Goal: Task Accomplishment & Management: Manage account settings

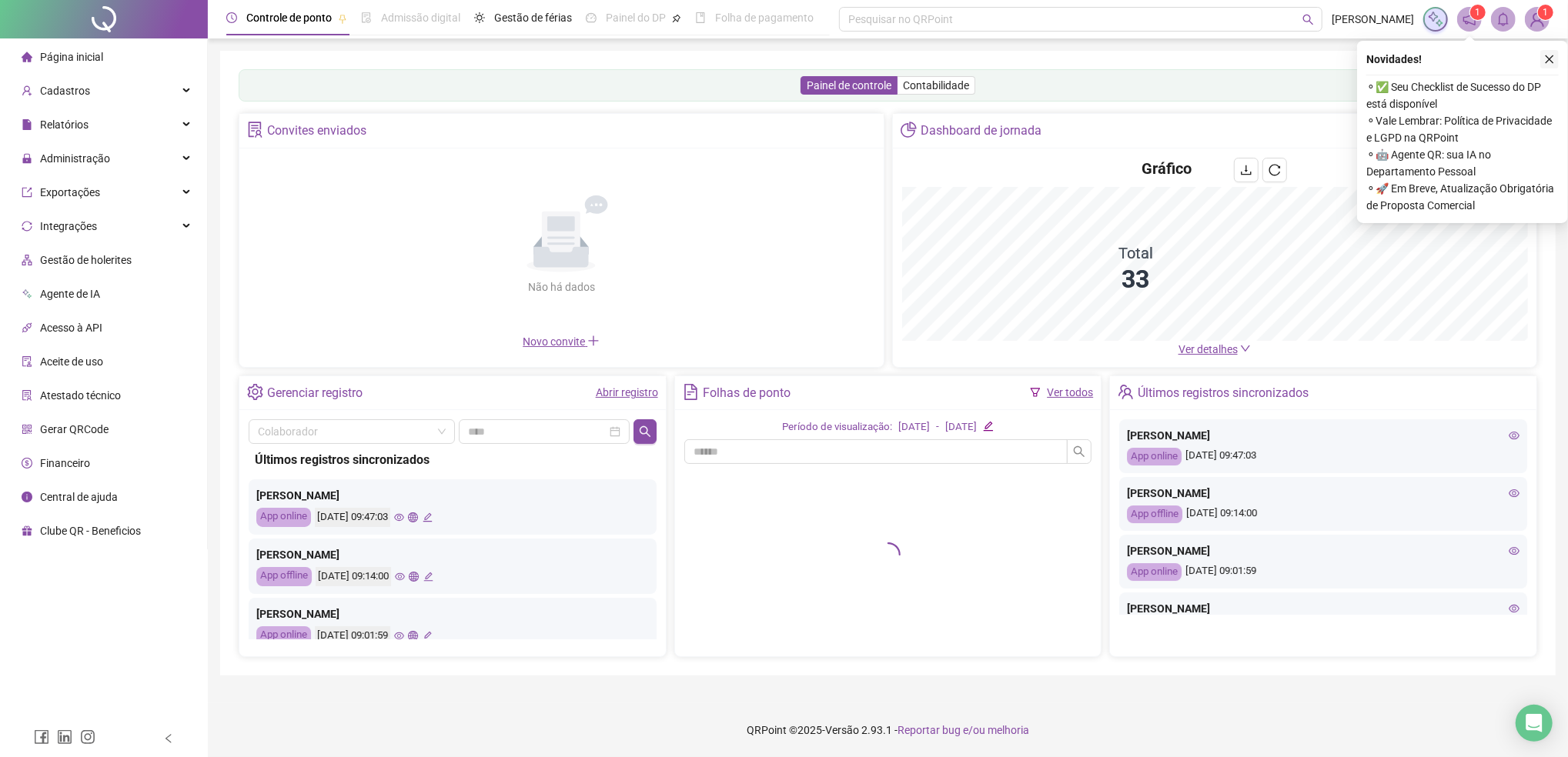
click at [1546, 59] on icon "close" at bounding box center [1549, 59] width 11 height 11
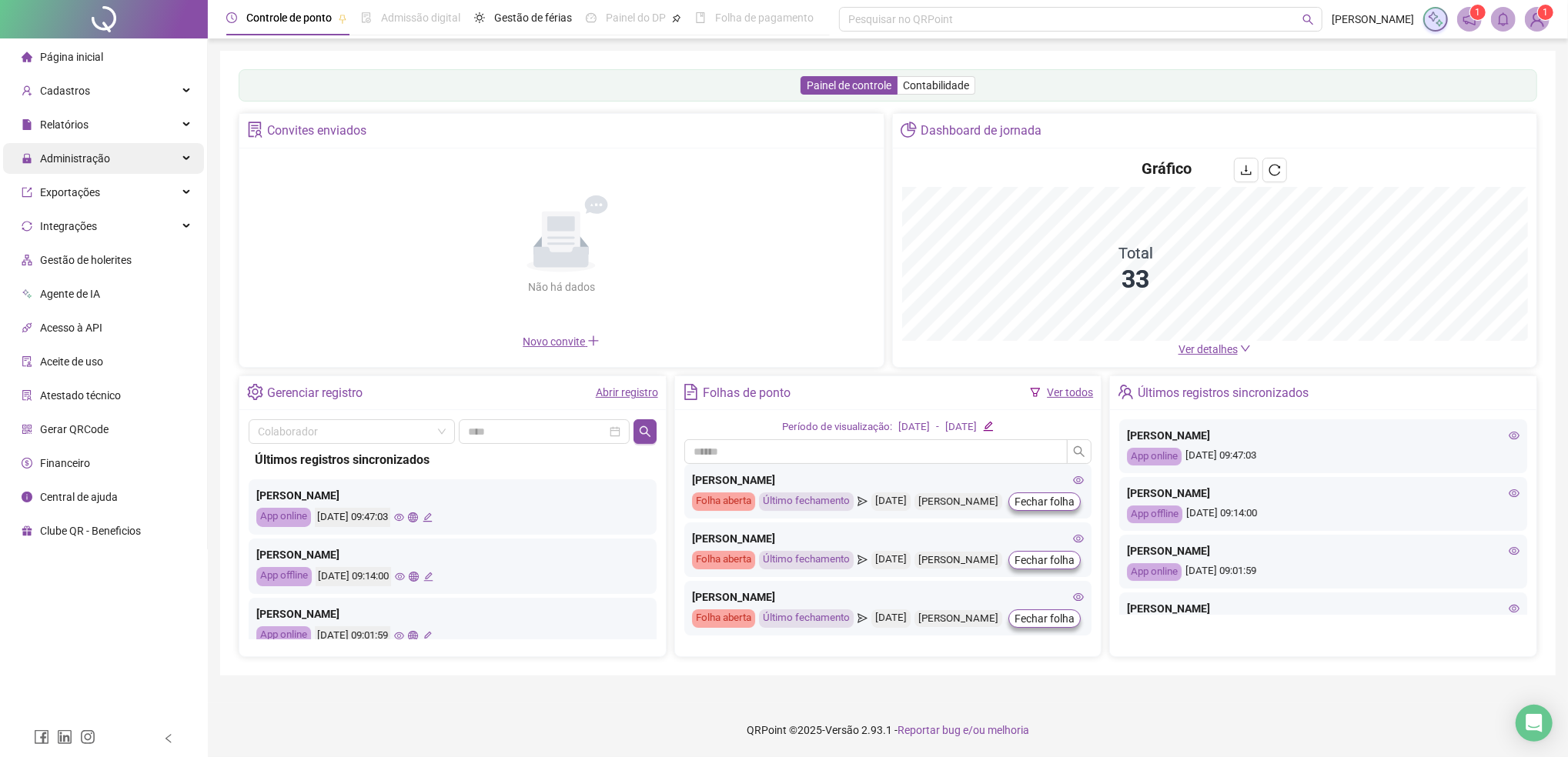
click at [94, 171] on span "Administração" at bounding box center [66, 158] width 88 height 31
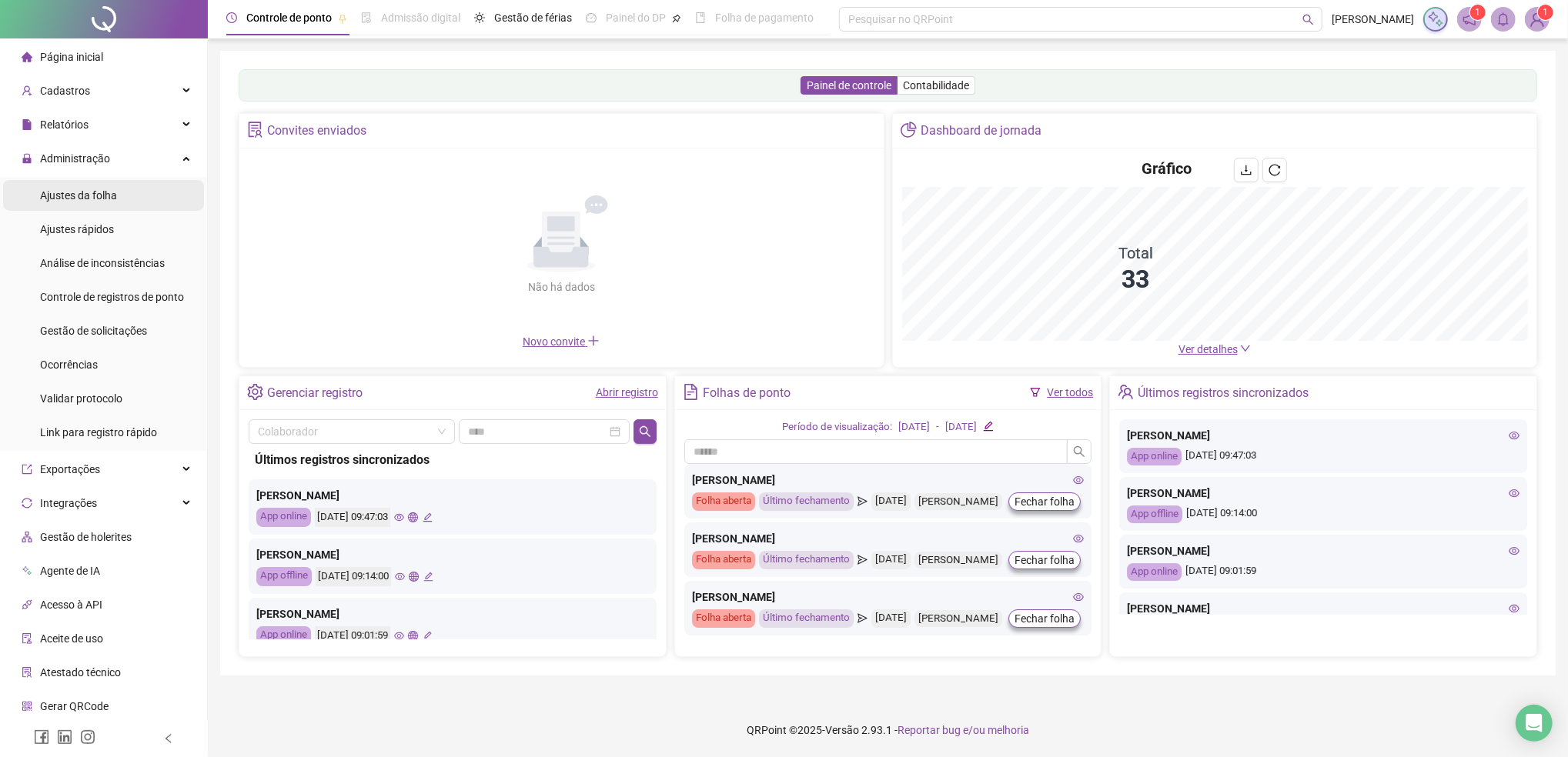
click at [91, 197] on span "Ajustes da folha" at bounding box center [78, 196] width 77 height 12
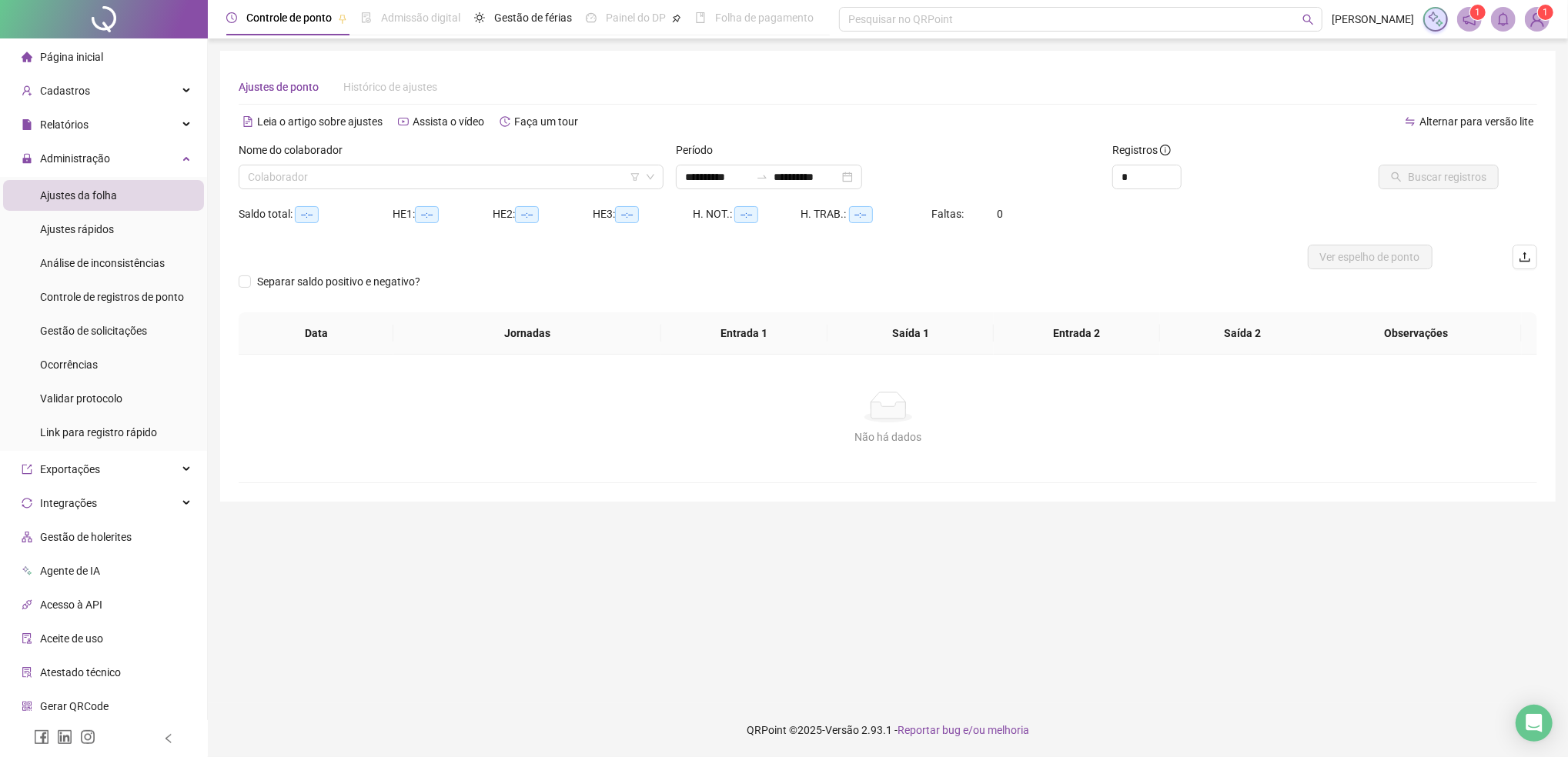
type input "**********"
click at [304, 170] on input "search" at bounding box center [443, 176] width 392 height 23
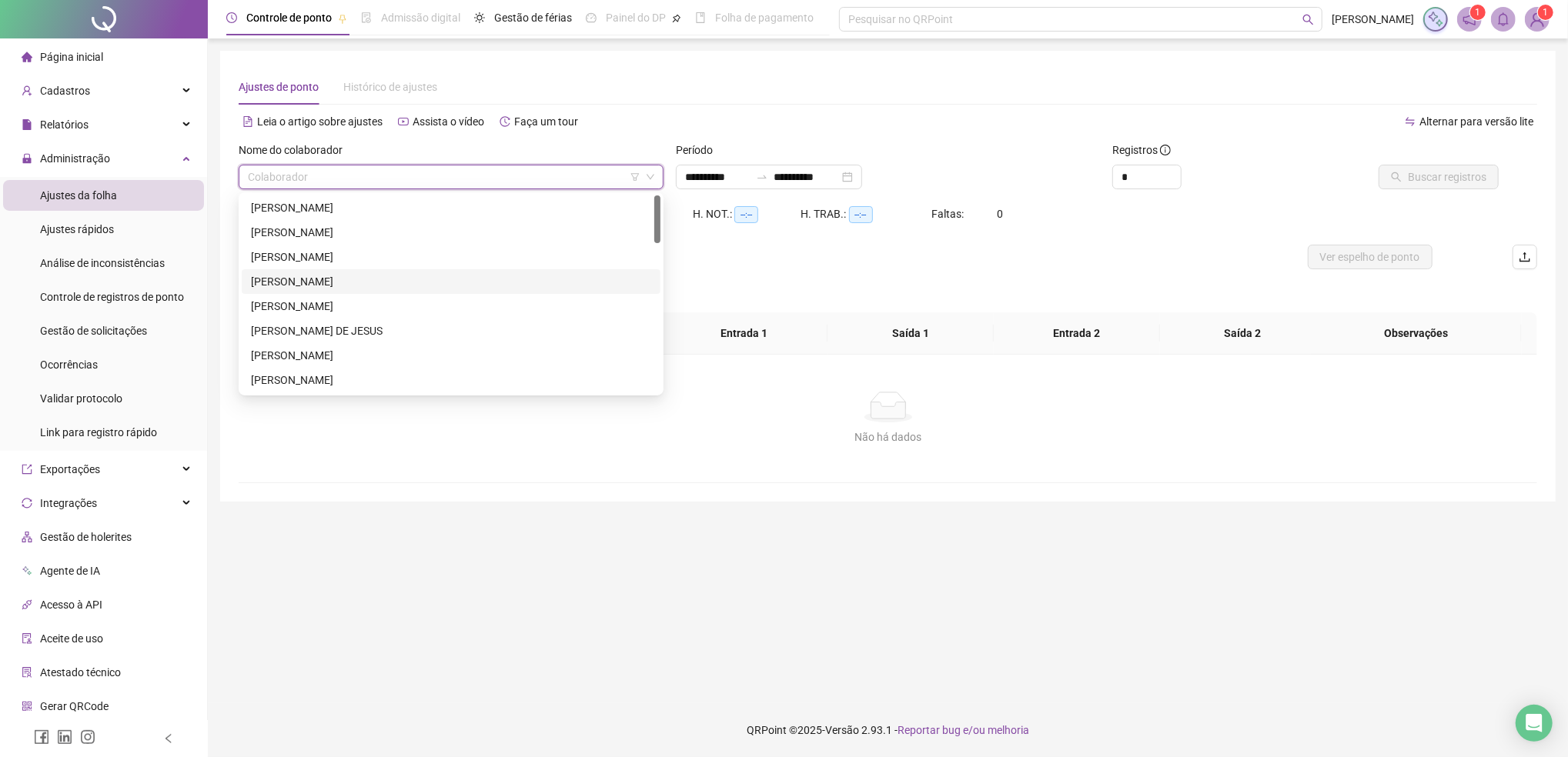
click at [281, 278] on div "[PERSON_NAME]" at bounding box center [451, 282] width 400 height 17
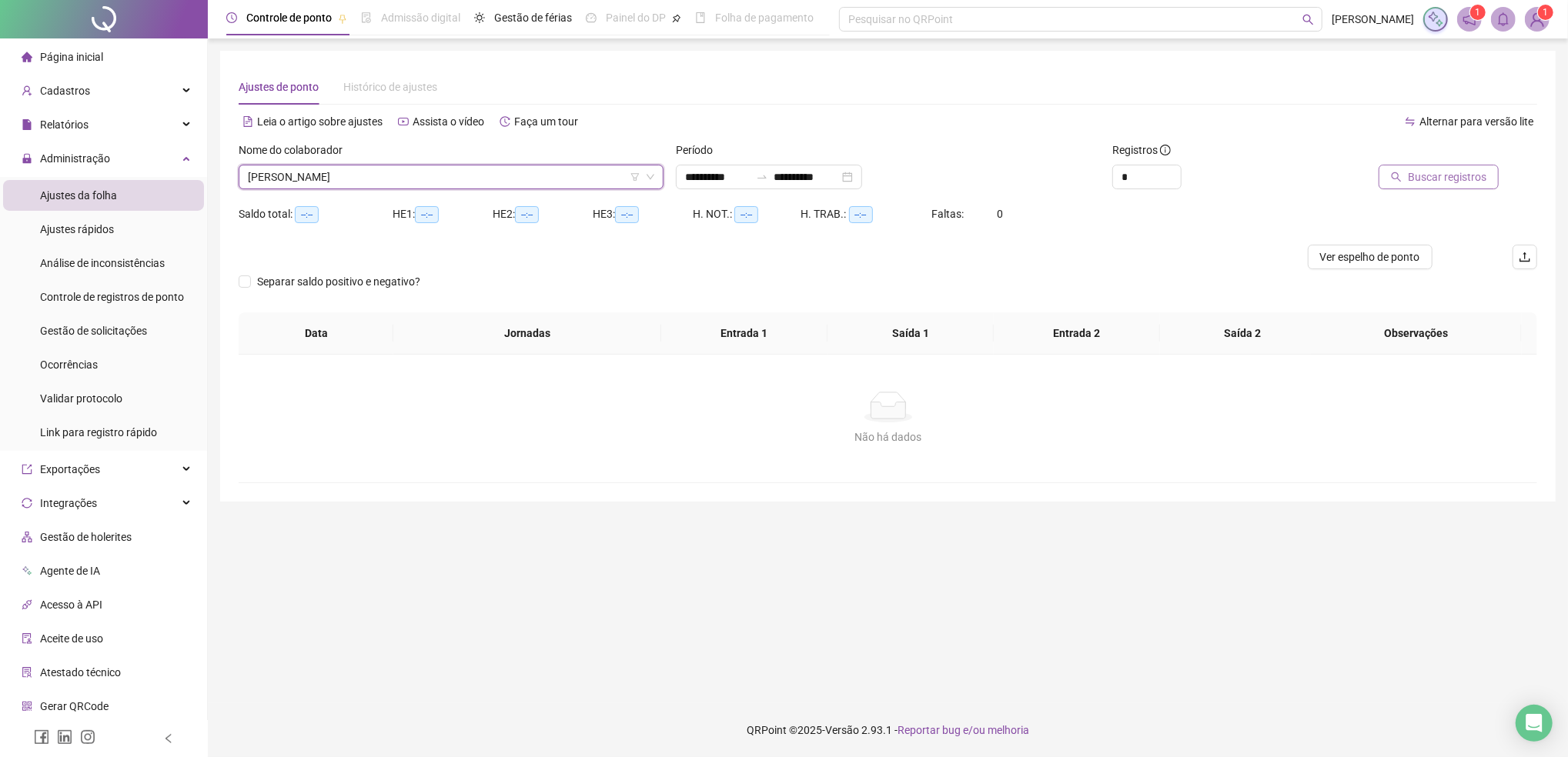
click at [1438, 176] on span "Buscar registros" at bounding box center [1446, 177] width 78 height 17
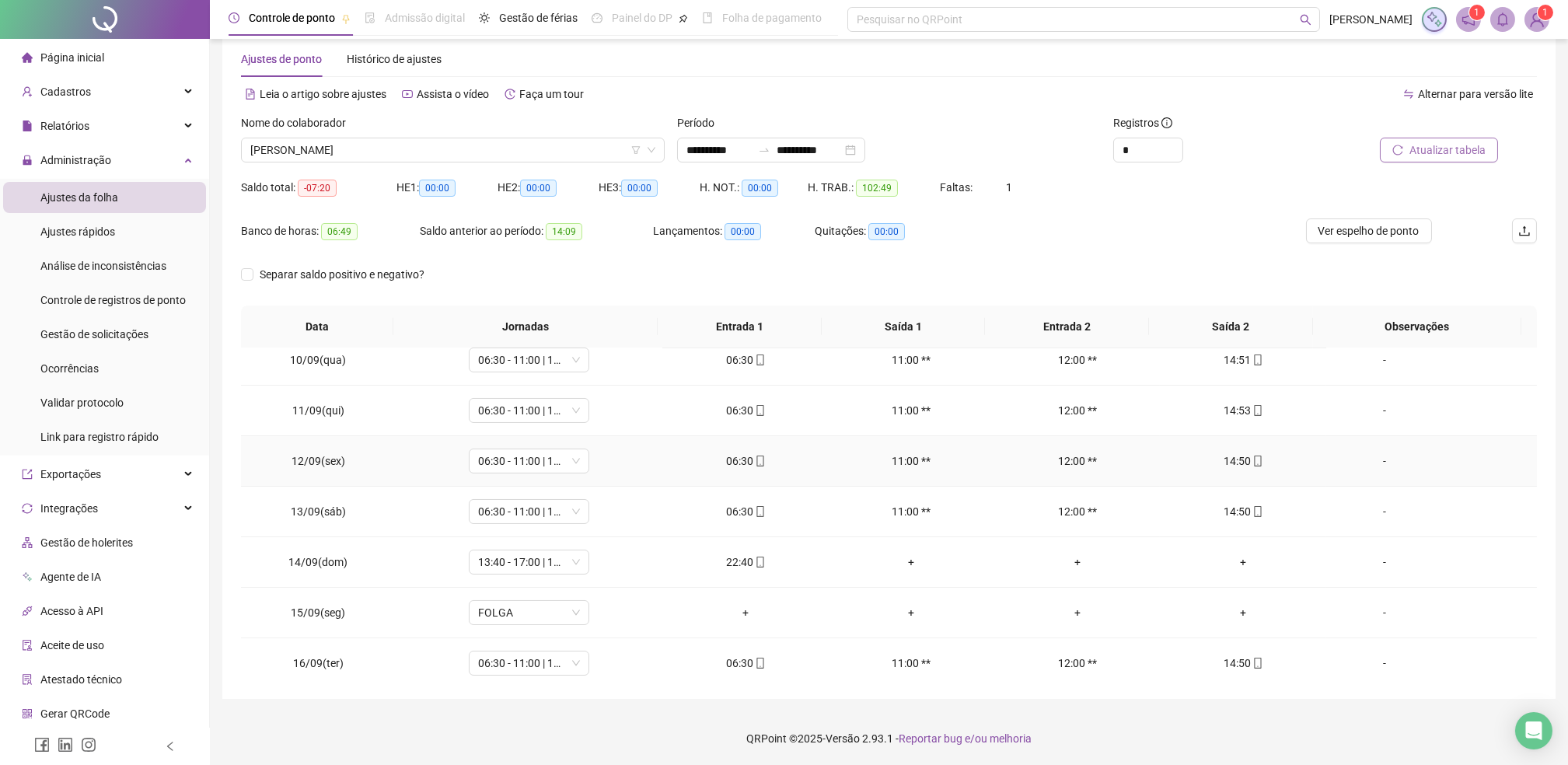
scroll to position [517, 0]
click at [1340, 228] on span "Ver espelho de ponto" at bounding box center [1369, 231] width 101 height 17
click at [905, 512] on div "+" at bounding box center [912, 512] width 141 height 17
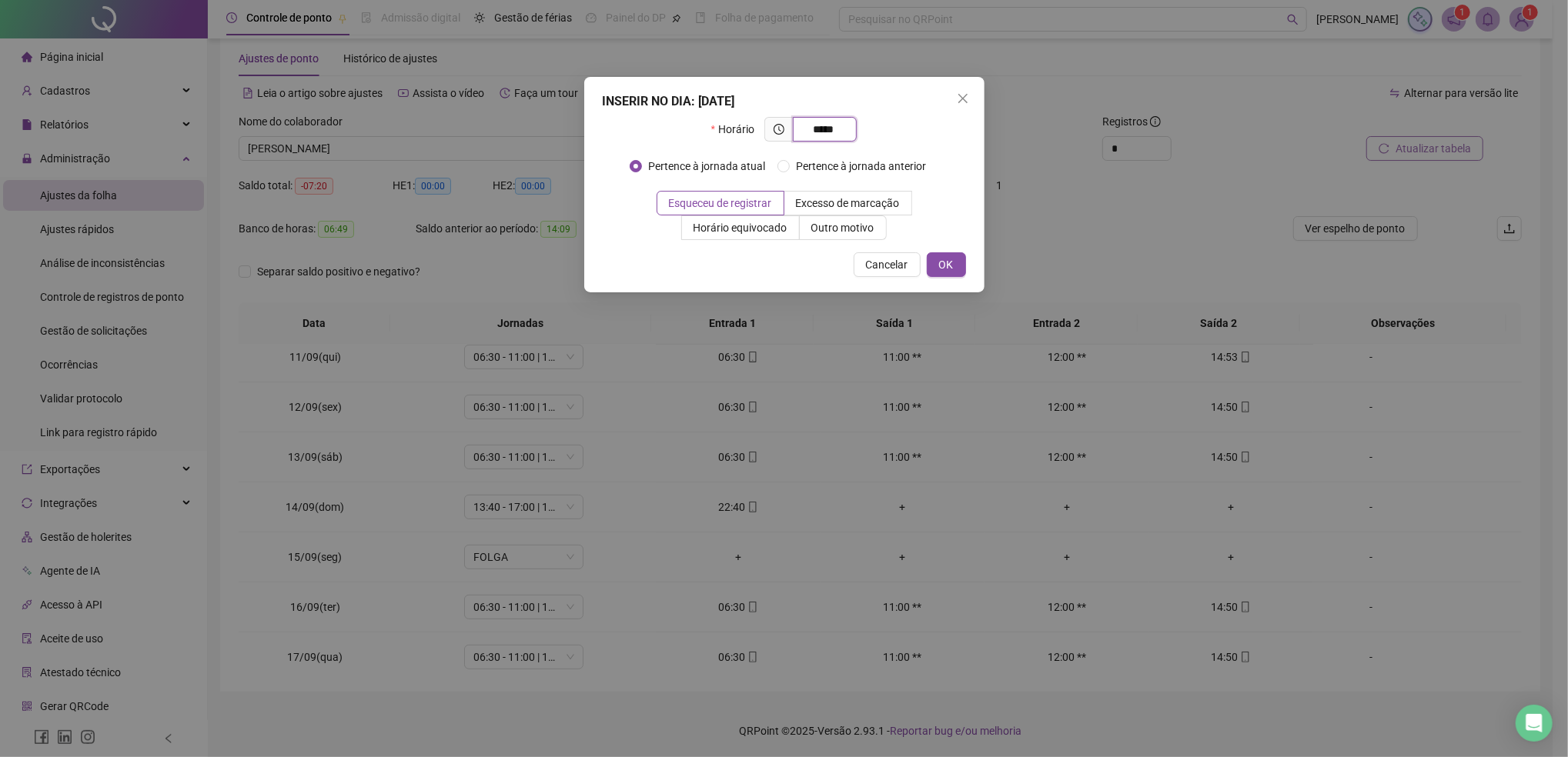
type input "*****"
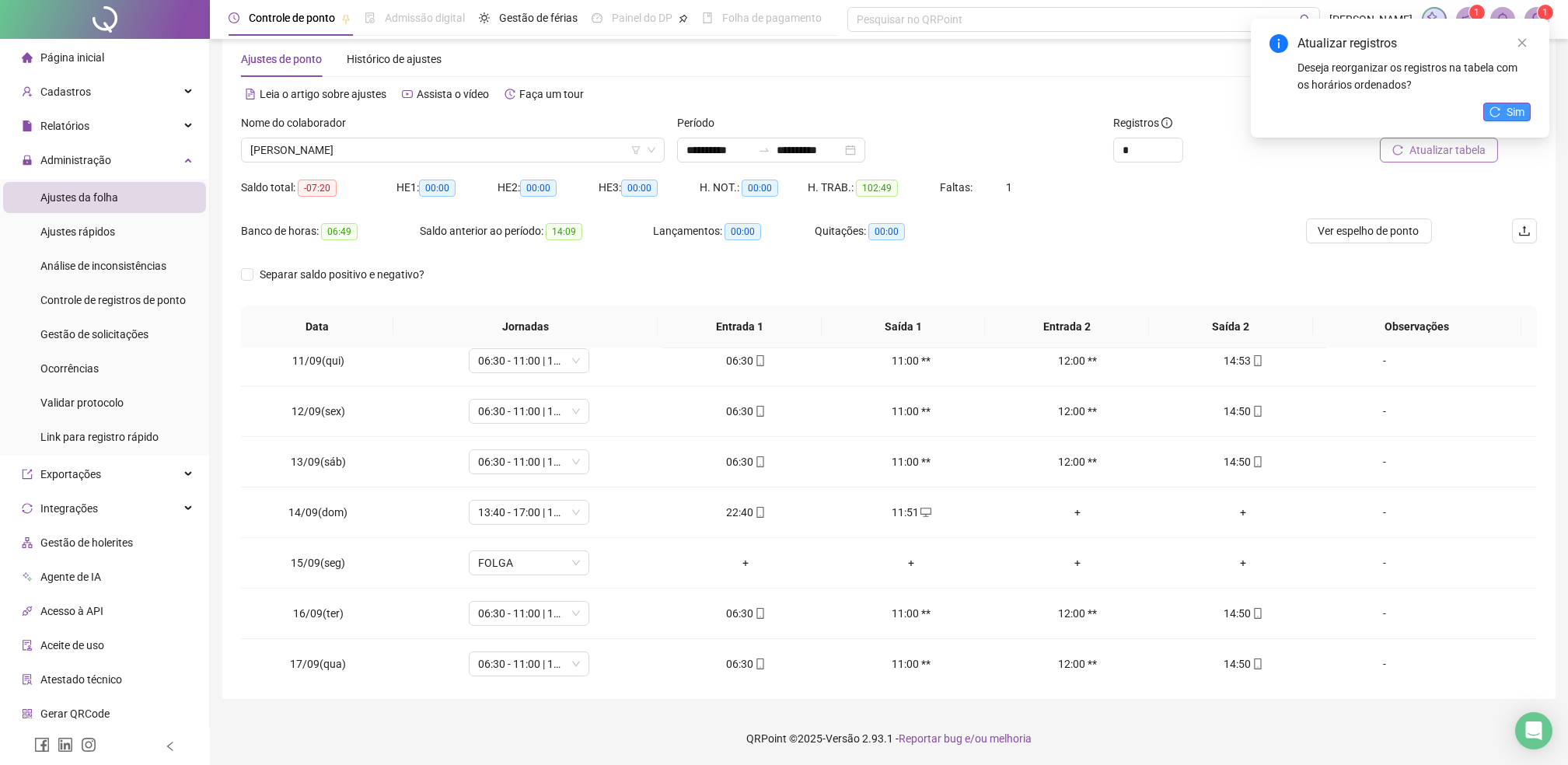
click at [1503, 110] on button "Sim" at bounding box center [1507, 112] width 47 height 19
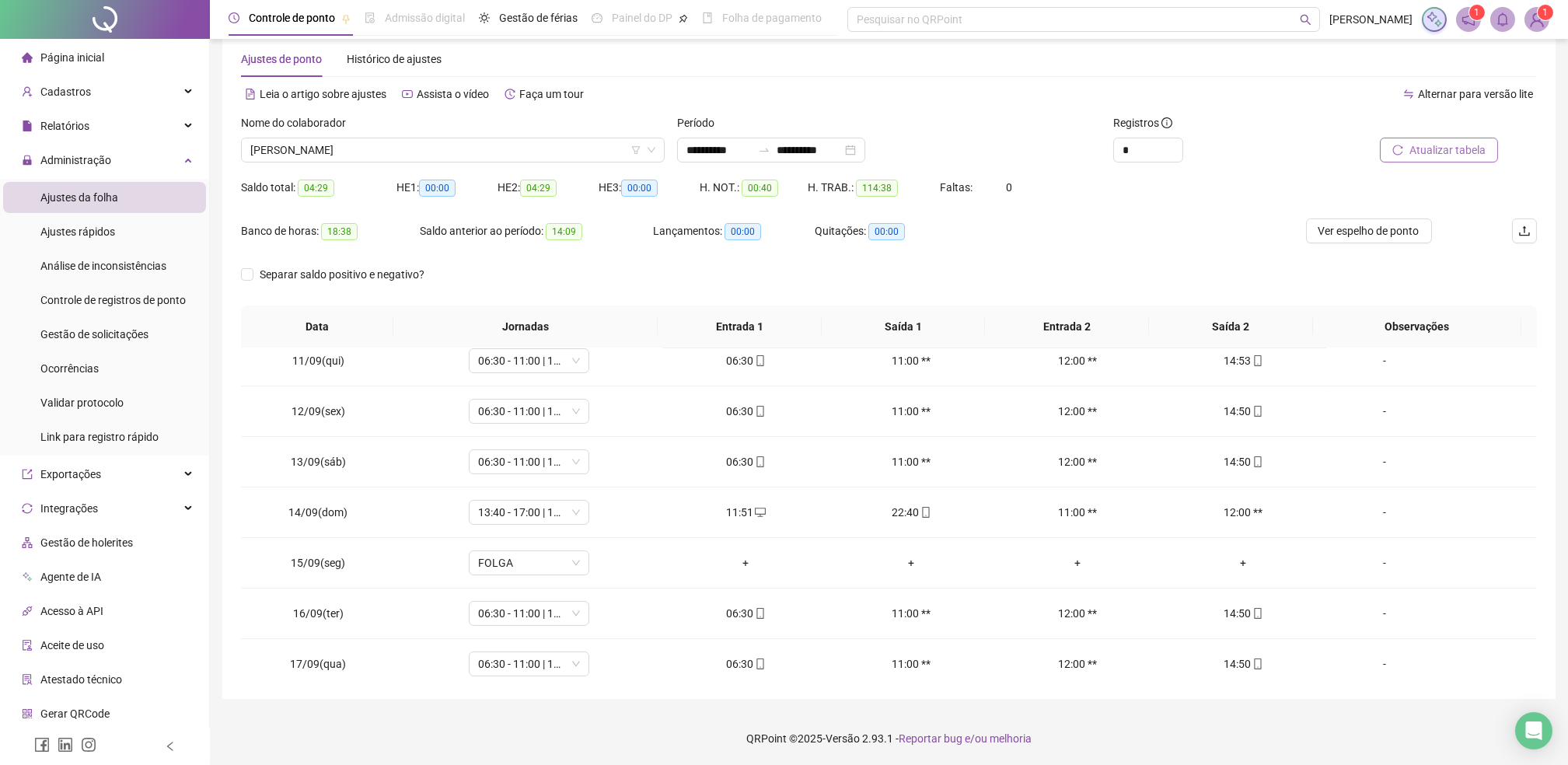
click at [1444, 151] on span "Atualizar tabela" at bounding box center [1448, 150] width 77 height 17
click at [1369, 509] on div "-" at bounding box center [1385, 512] width 92 height 17
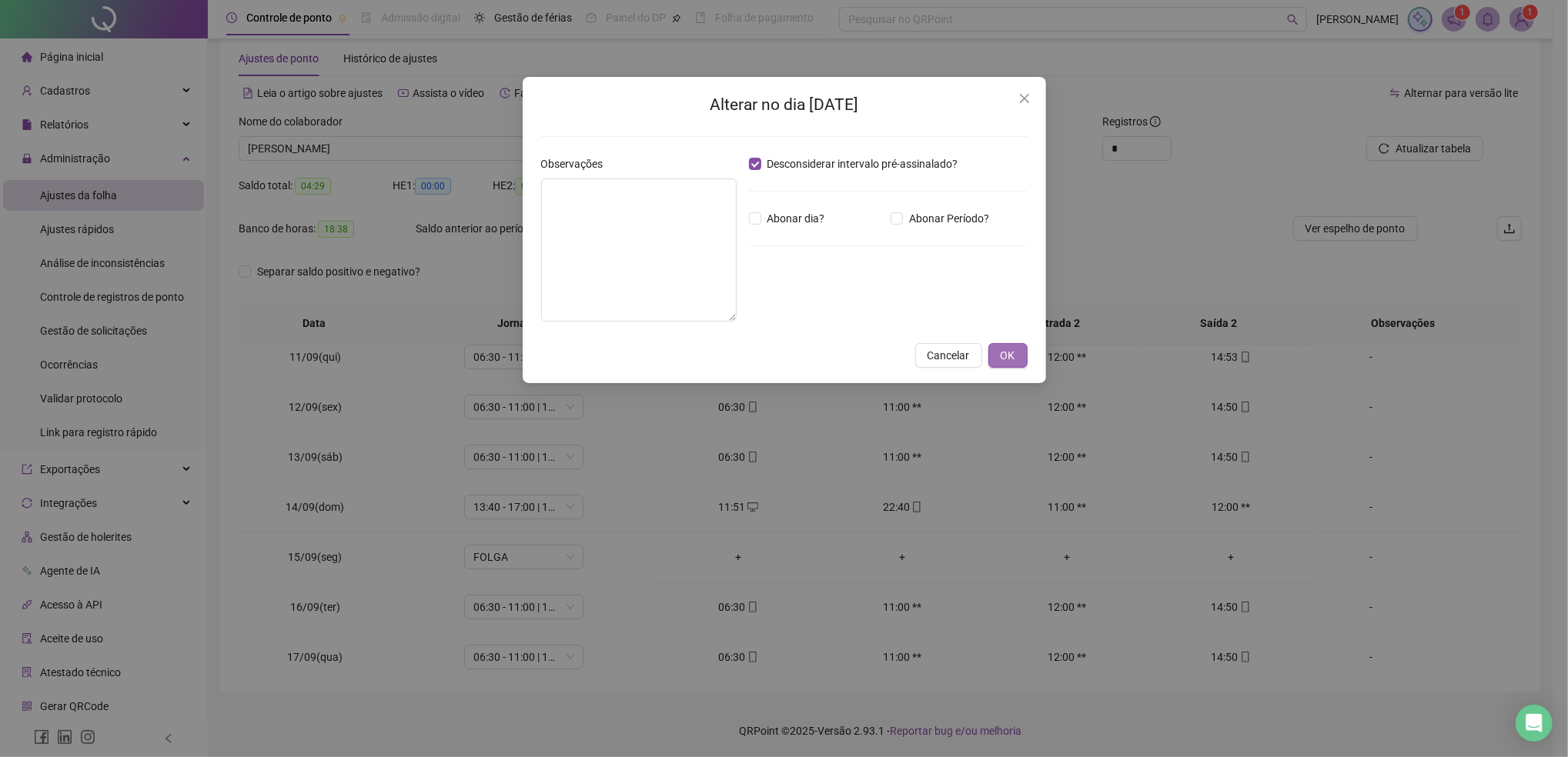
click at [1003, 353] on span "OK" at bounding box center [1007, 356] width 14 height 17
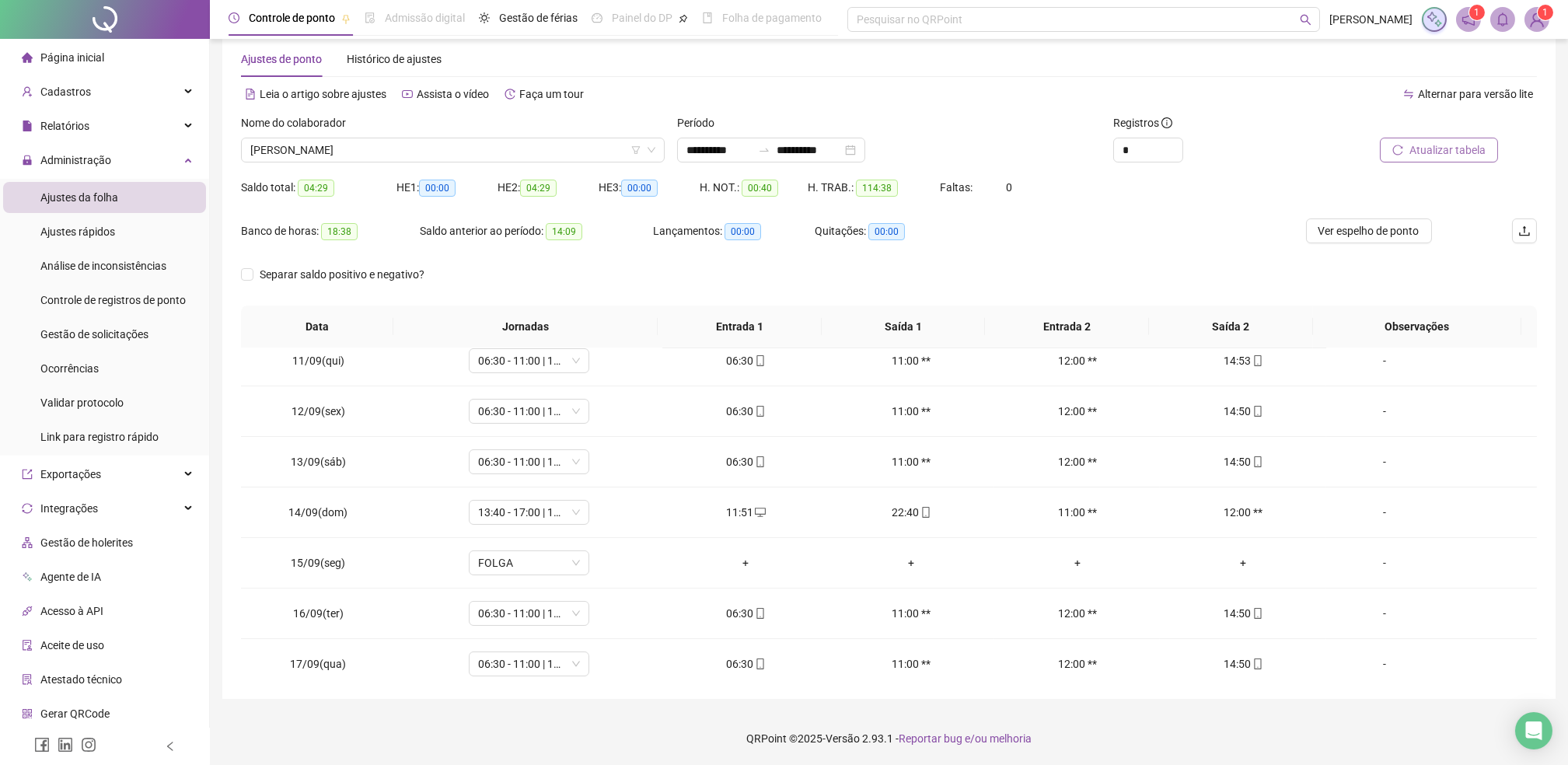
click at [1440, 144] on span "Atualizar tabela" at bounding box center [1448, 150] width 77 height 17
click at [1069, 514] on div "+" at bounding box center [1077, 512] width 141 height 17
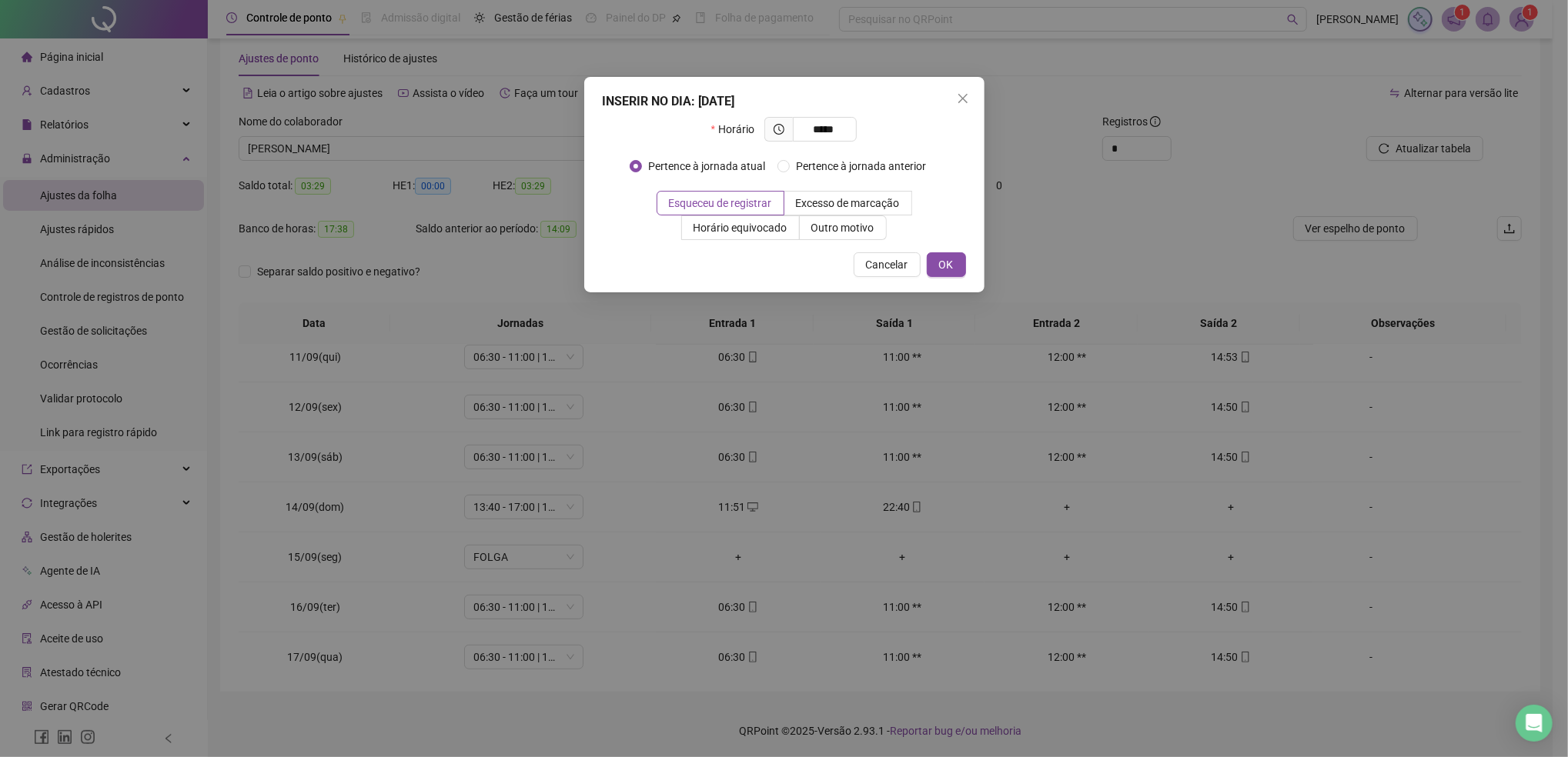
type input "*****"
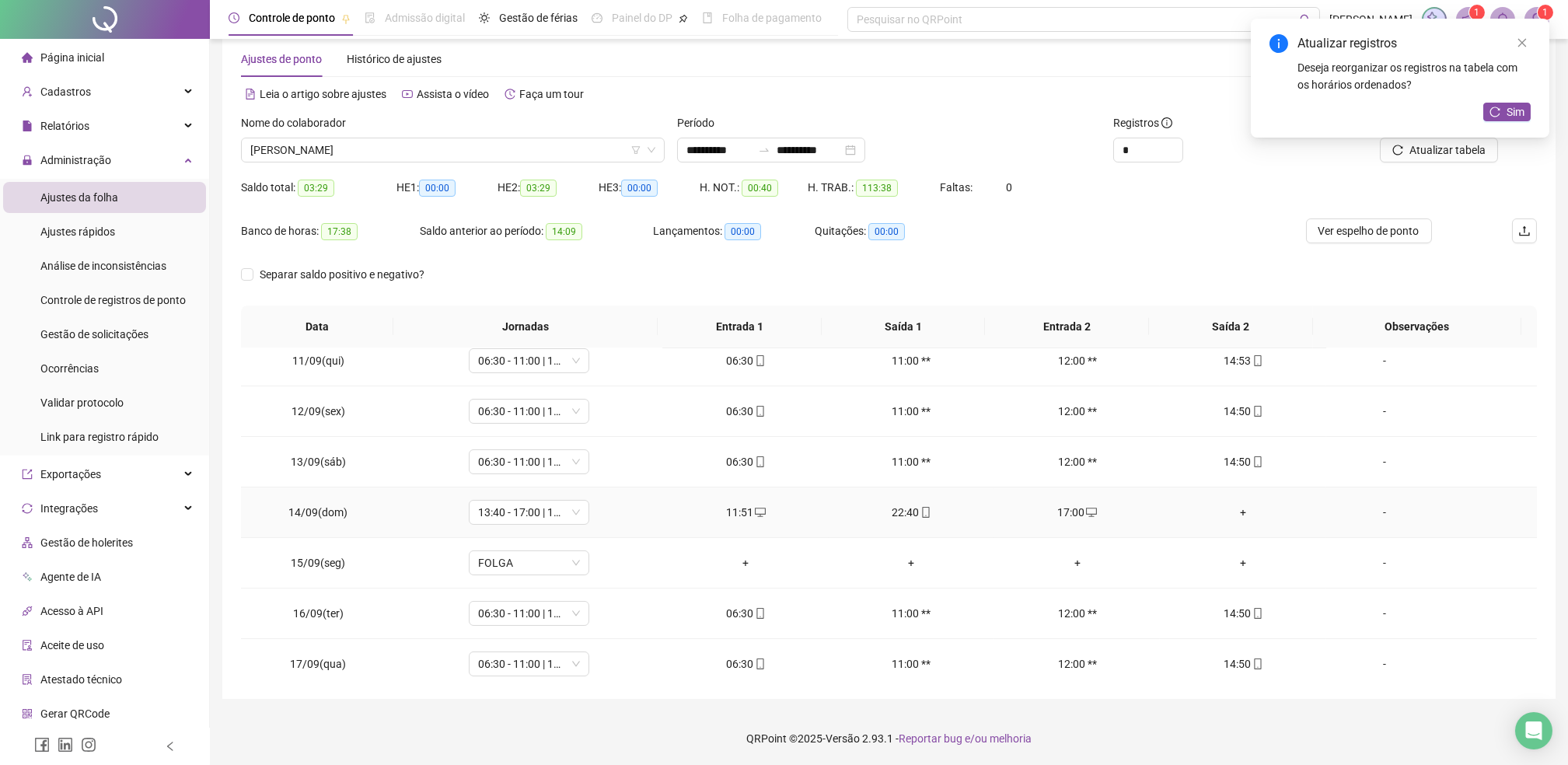
click at [1234, 515] on div "+" at bounding box center [1243, 512] width 141 height 17
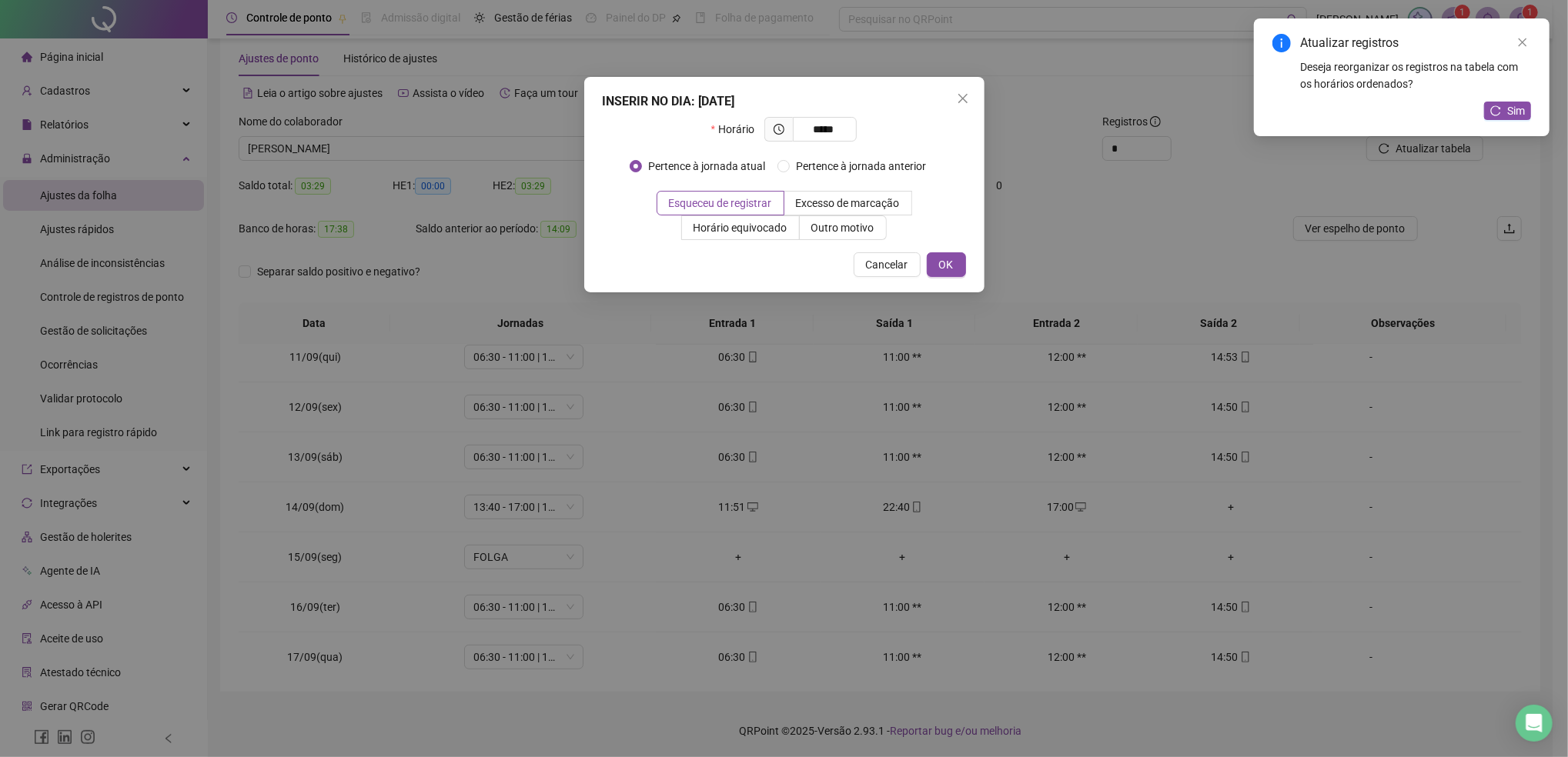
type input "*****"
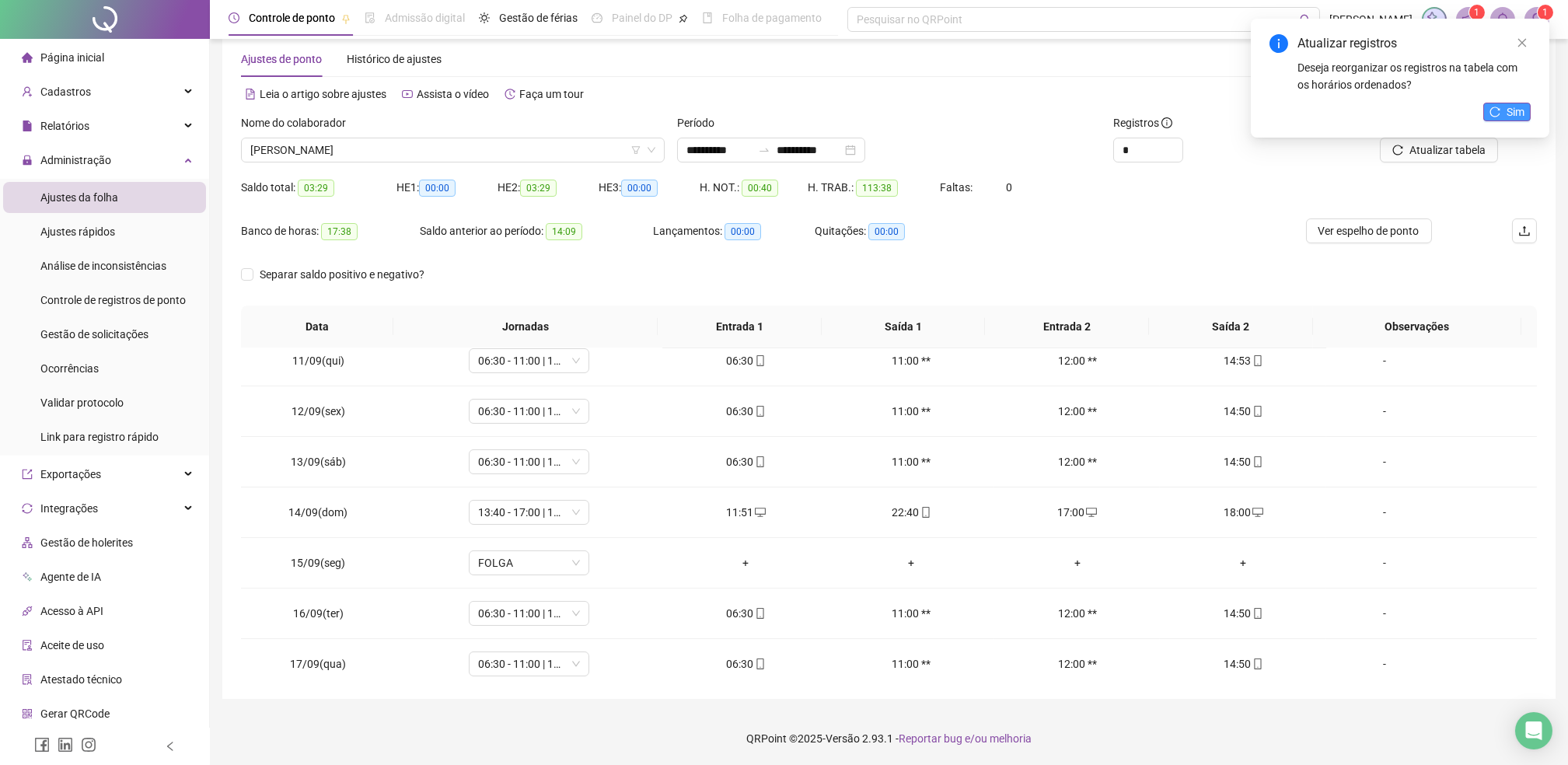
click at [1501, 107] on button "Sim" at bounding box center [1507, 112] width 47 height 19
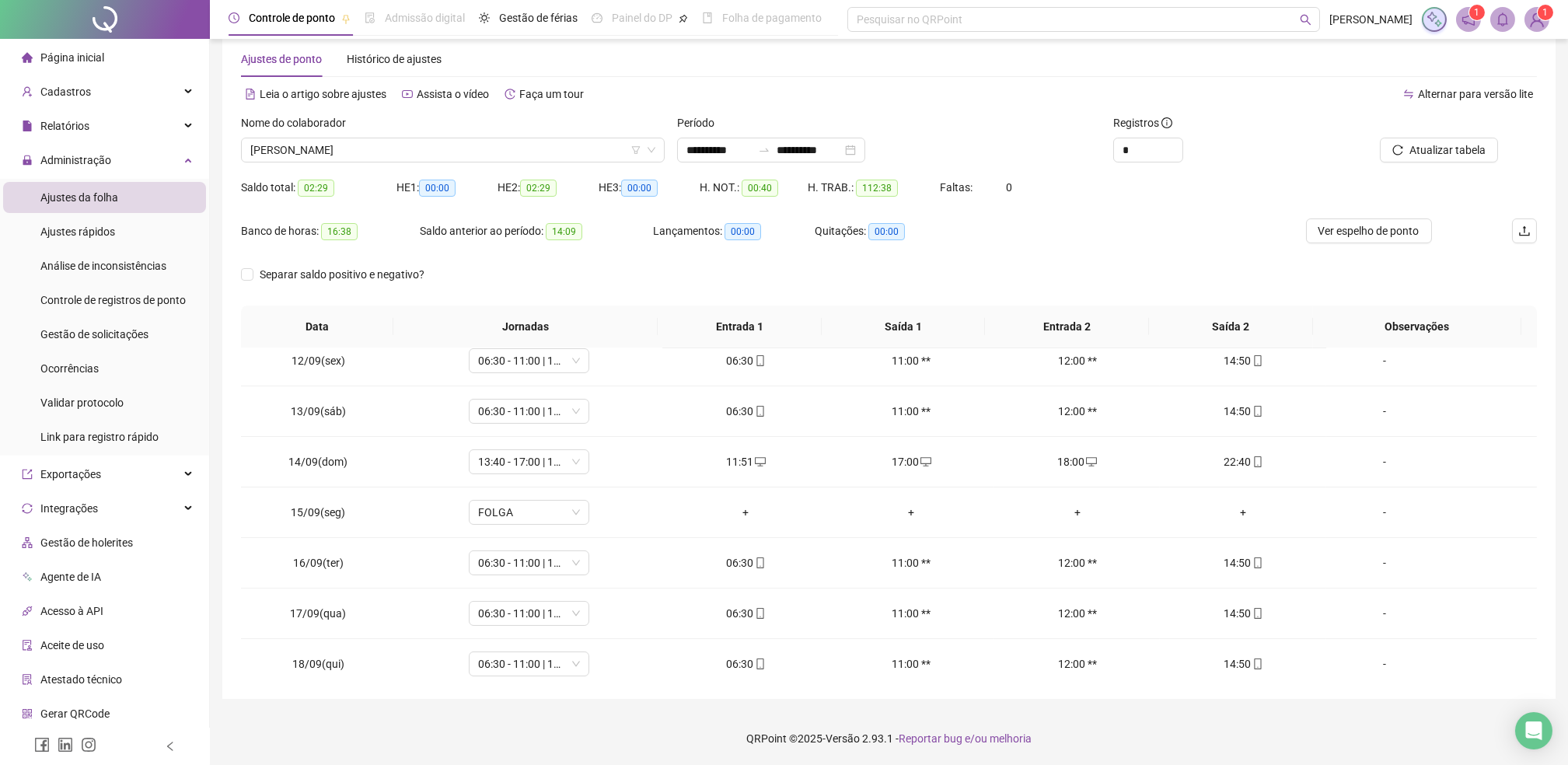
scroll to position [578, 0]
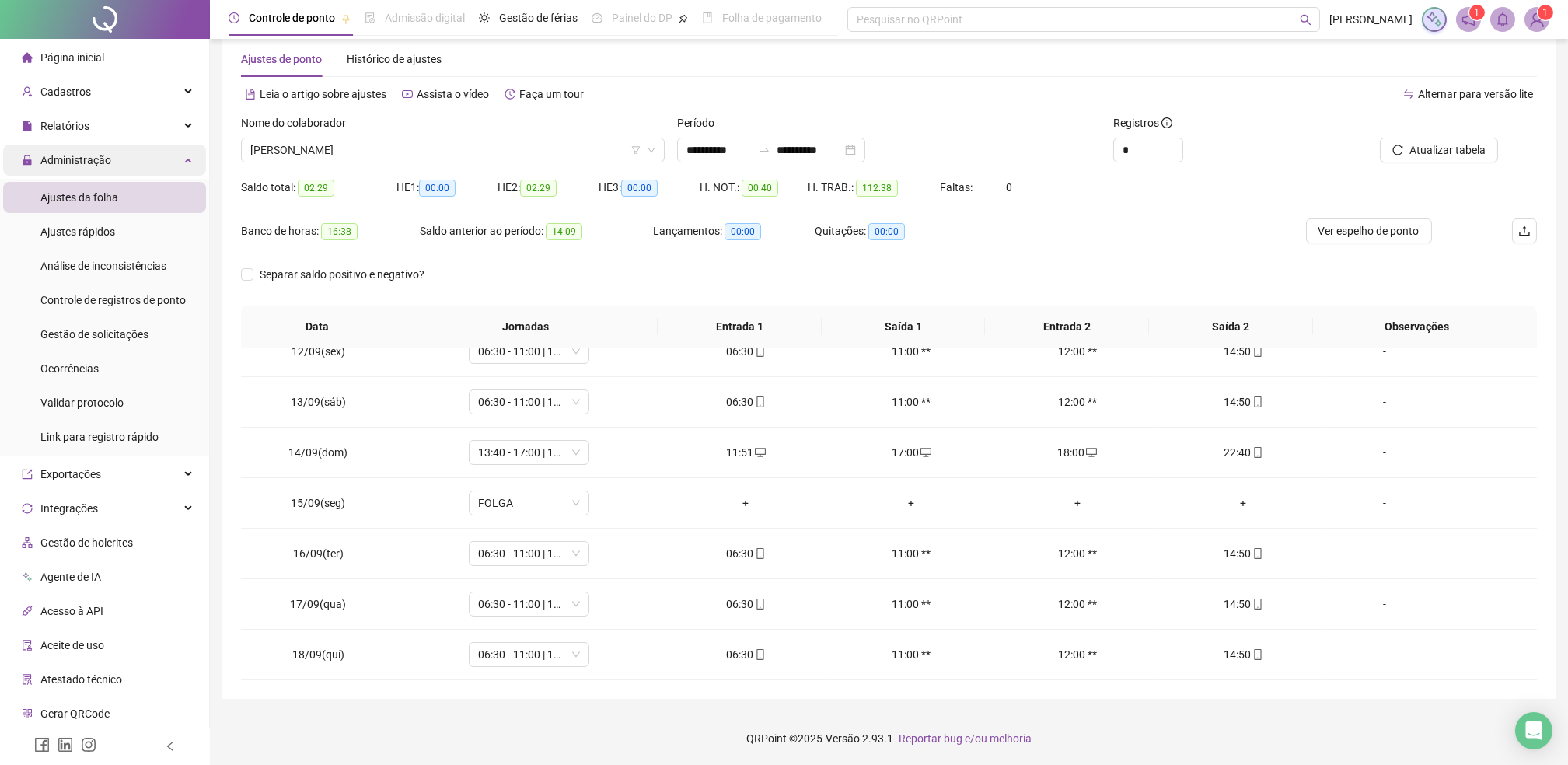
click at [68, 146] on span "Administração" at bounding box center [66, 160] width 89 height 31
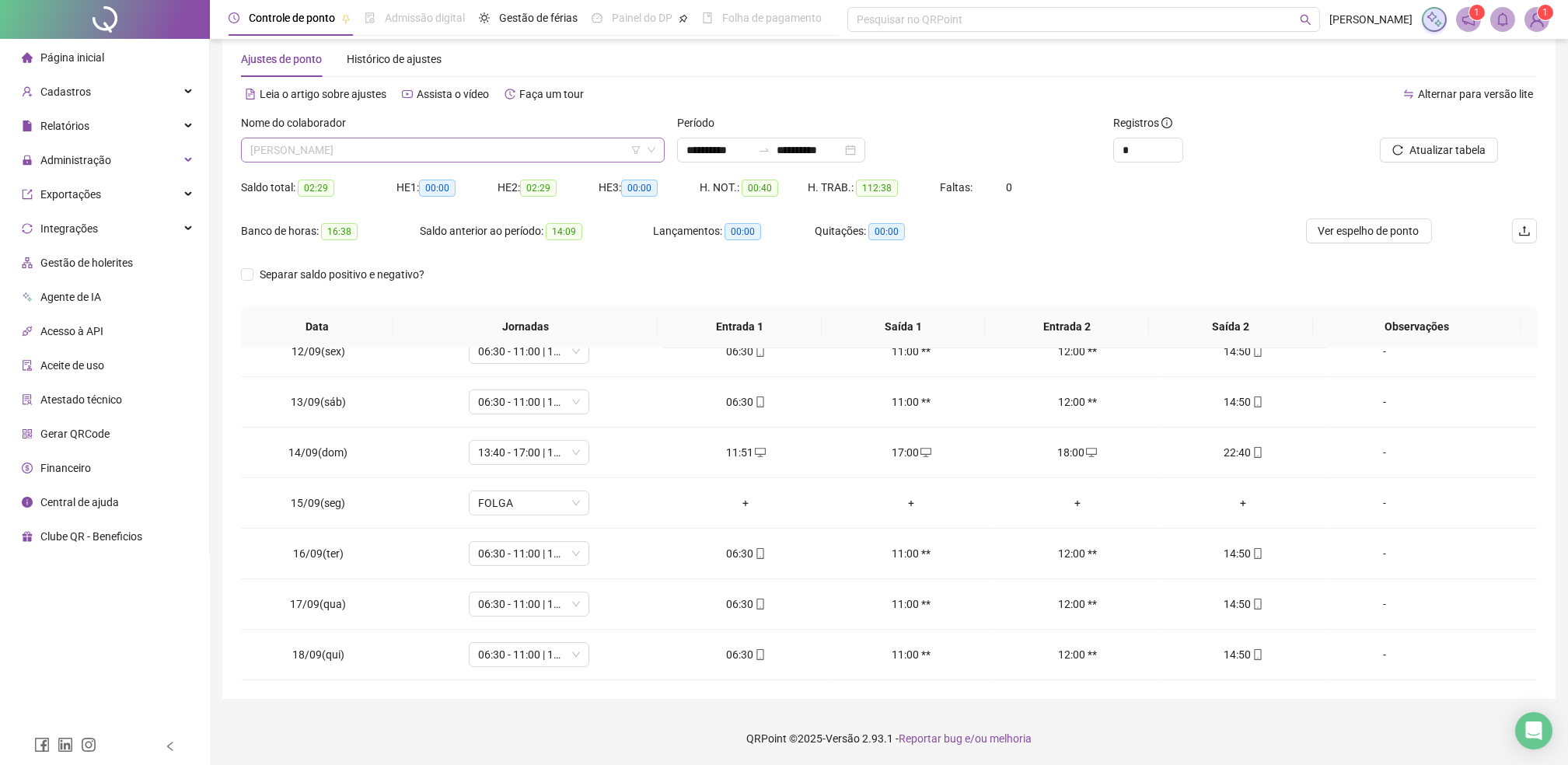
click at [361, 153] on span "[PERSON_NAME]" at bounding box center [452, 150] width 405 height 23
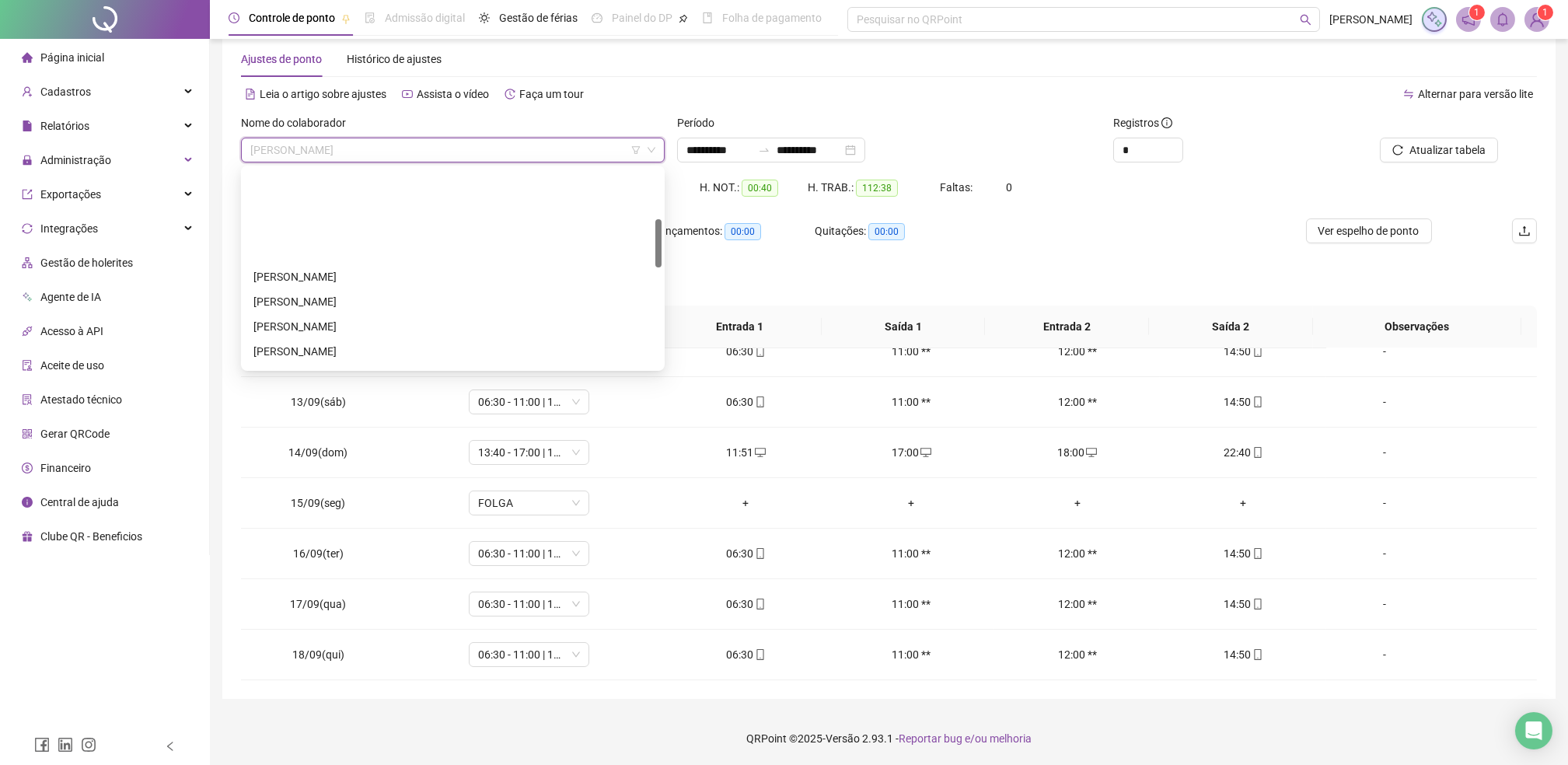
scroll to position [207, 0]
click at [291, 249] on div "[PERSON_NAME]" at bounding box center [453, 248] width 399 height 17
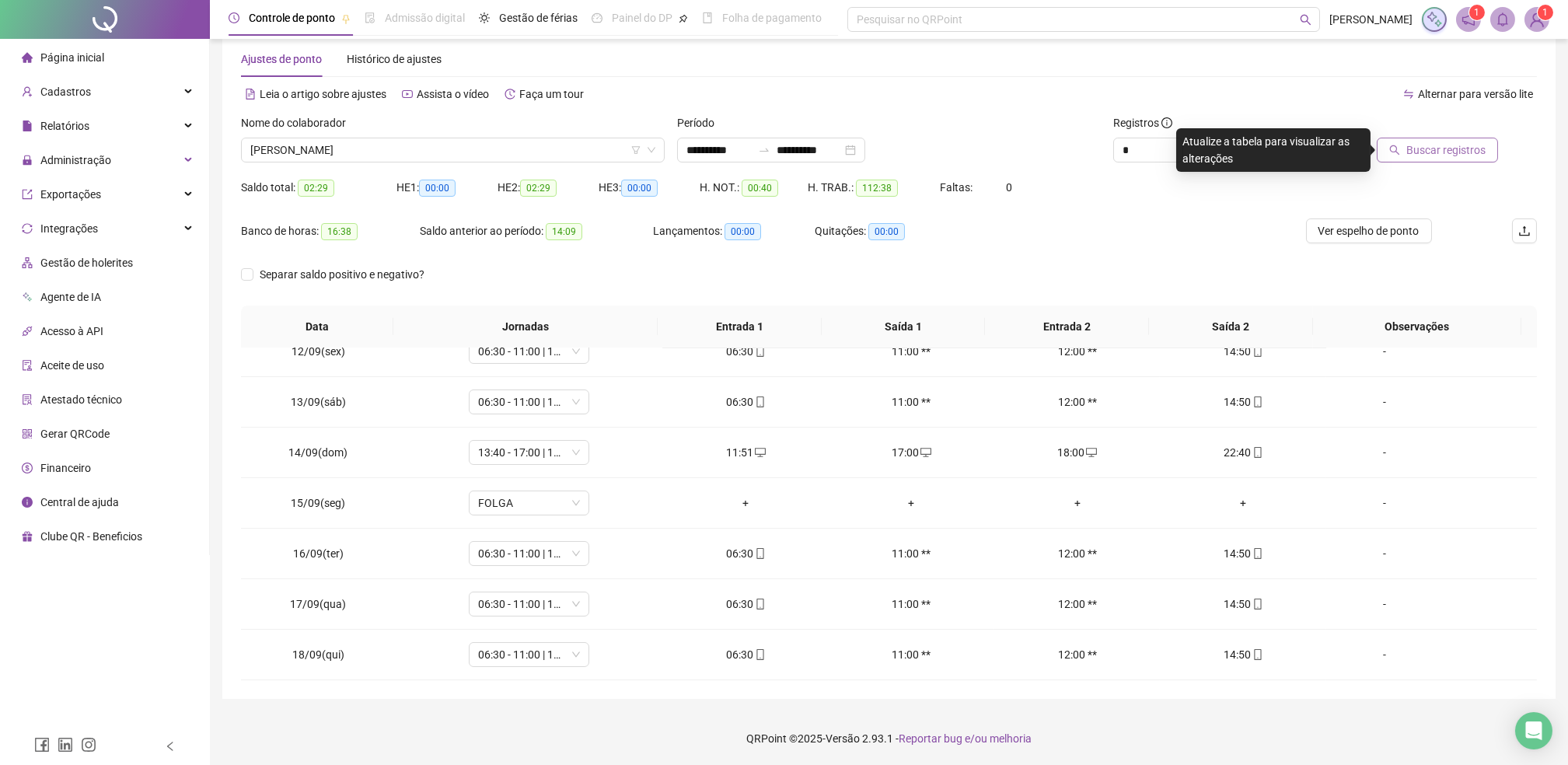
click at [1451, 153] on span "Buscar registros" at bounding box center [1446, 150] width 79 height 17
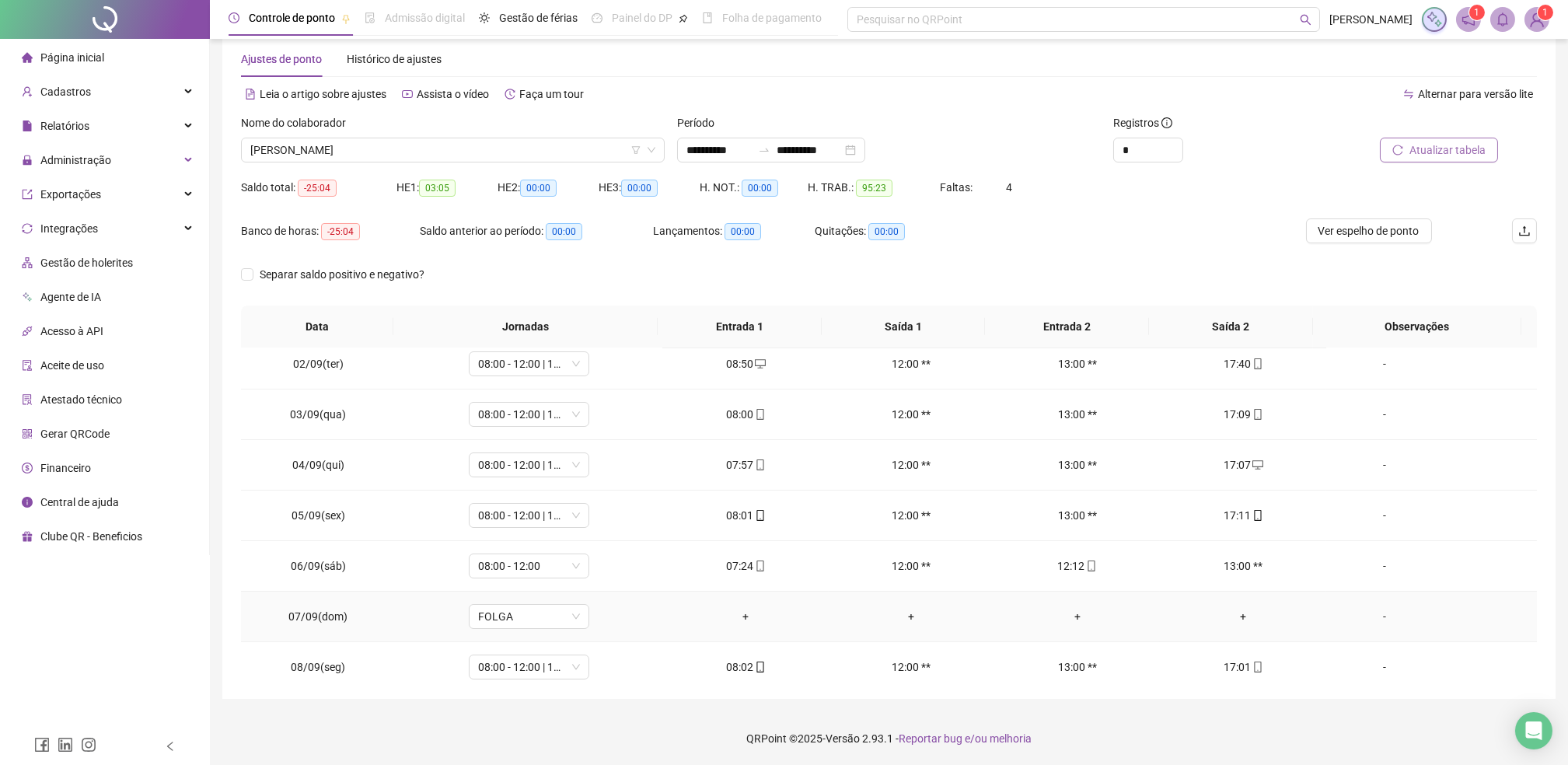
scroll to position [0, 0]
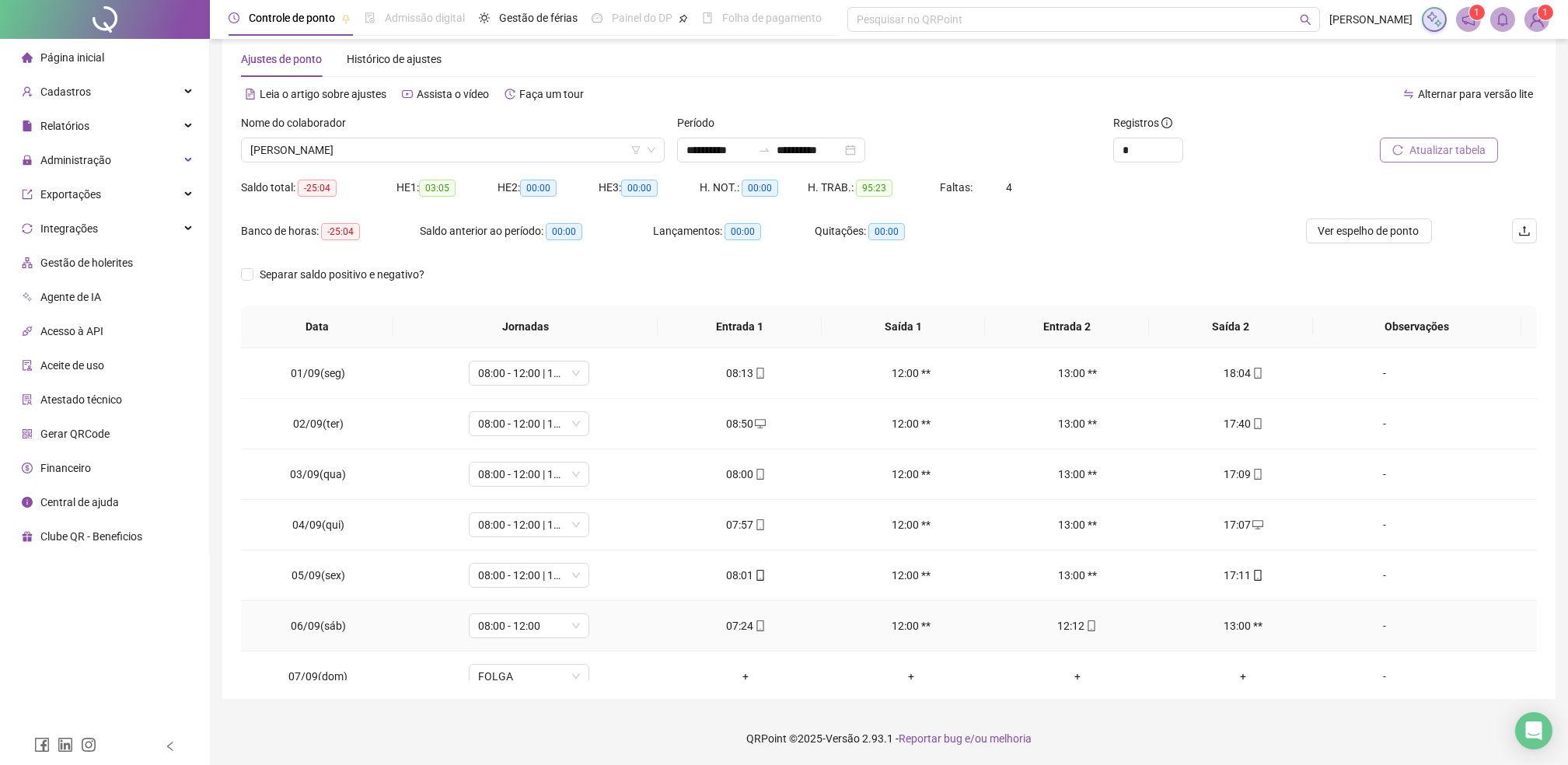
click at [1367, 623] on div "-" at bounding box center [1385, 626] width 92 height 17
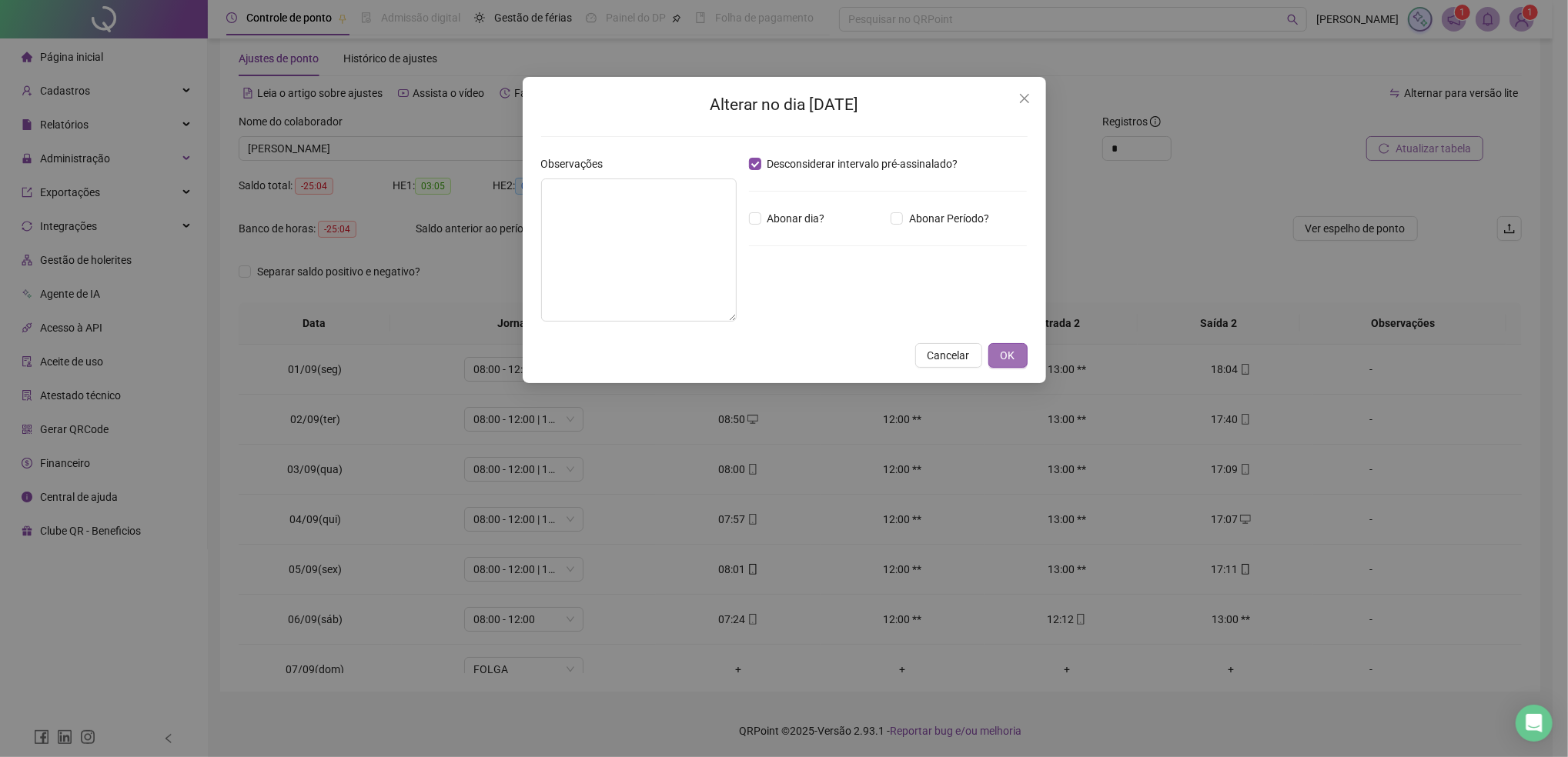
click at [997, 350] on button "OK" at bounding box center [1007, 355] width 39 height 25
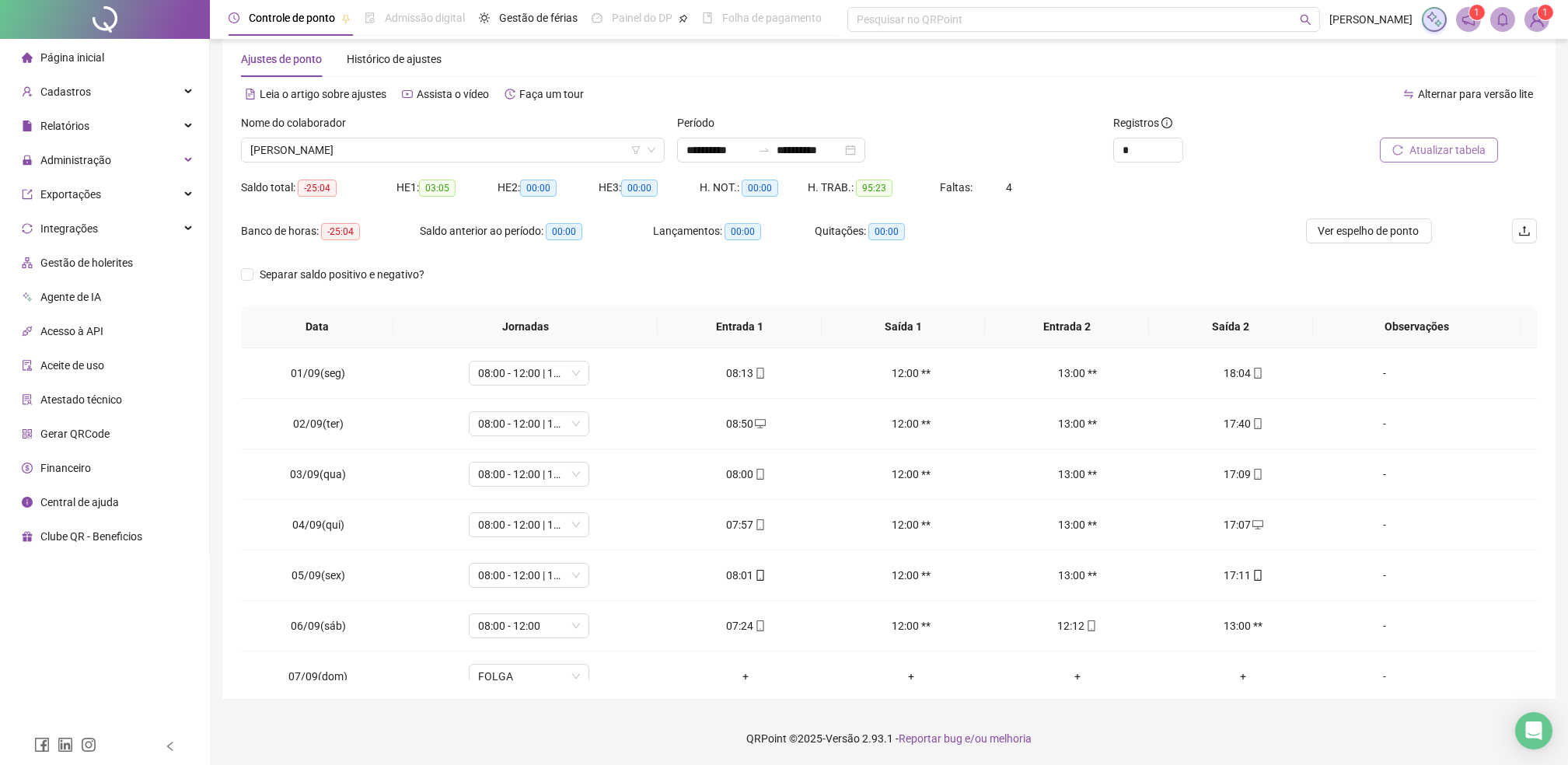
click at [1424, 153] on span "Atualizar tabela" at bounding box center [1448, 150] width 77 height 17
click at [1378, 236] on span "Ver espelho de ponto" at bounding box center [1369, 231] width 101 height 17
click at [1013, 238] on div "Banco de horas: -25:40 Saldo anterior ao período: 00:00 Lançamentos: 00:00 Quit…" at bounding box center [726, 240] width 972 height 44
click at [94, 154] on span "Administração" at bounding box center [76, 160] width 70 height 12
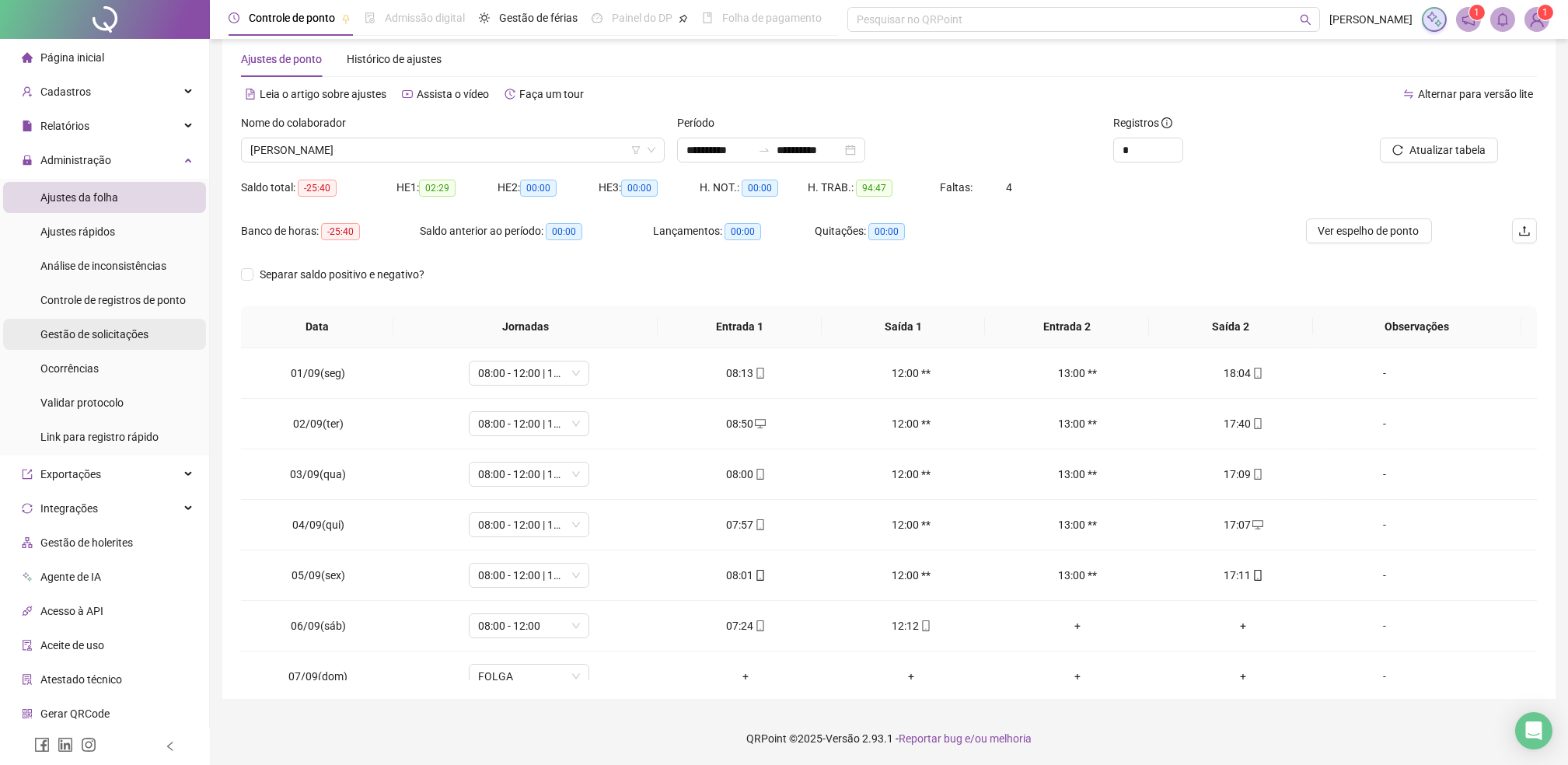
click at [85, 321] on ul "Ajustes da folha Ajustes rápidos Análise de inconsistências Controle de registr…" at bounding box center [104, 317] width 209 height 277
click at [85, 332] on span "Gestão de solicitações" at bounding box center [95, 334] width 108 height 12
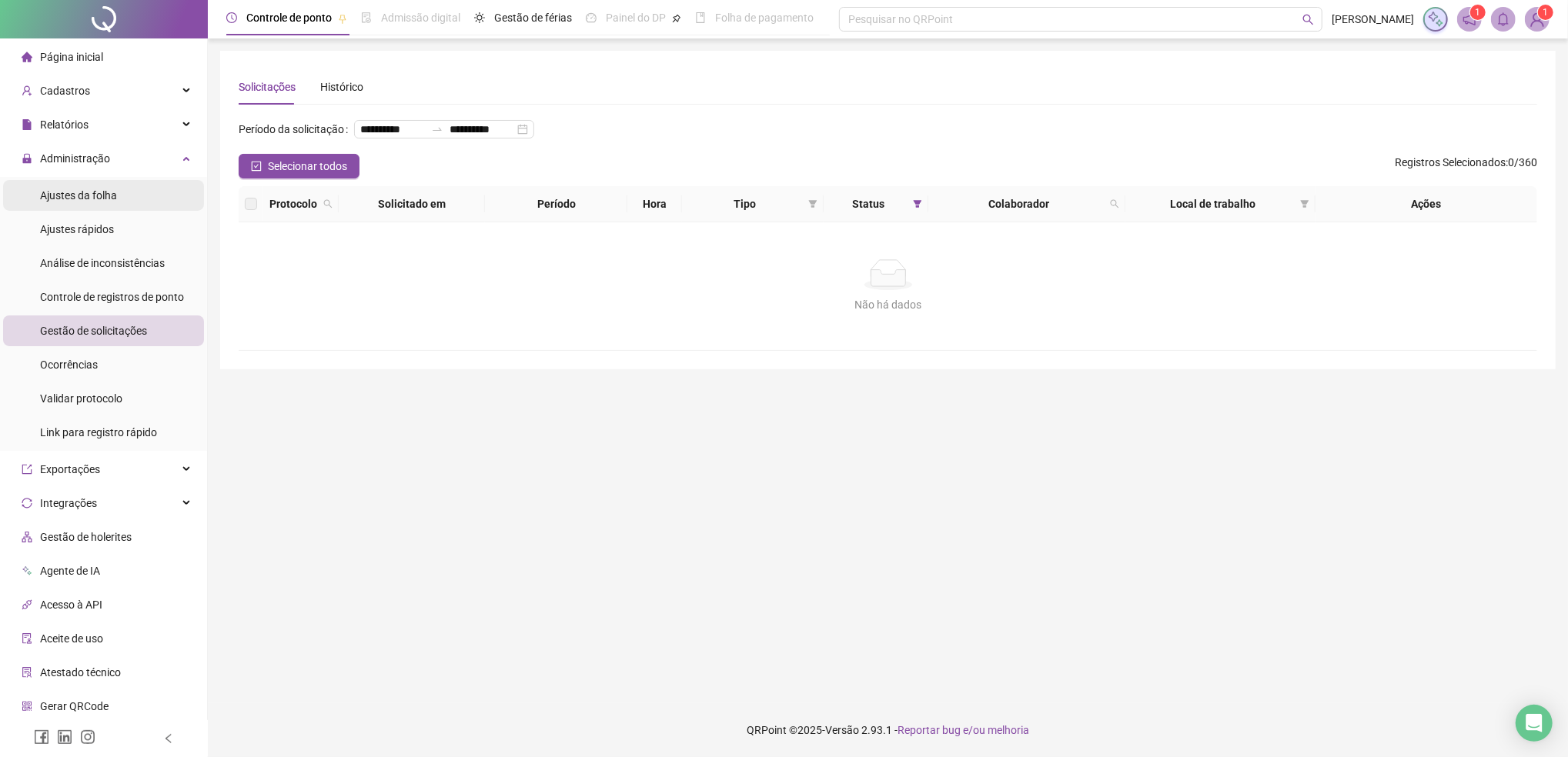
click at [103, 191] on span "Ajustes da folha" at bounding box center [78, 196] width 77 height 12
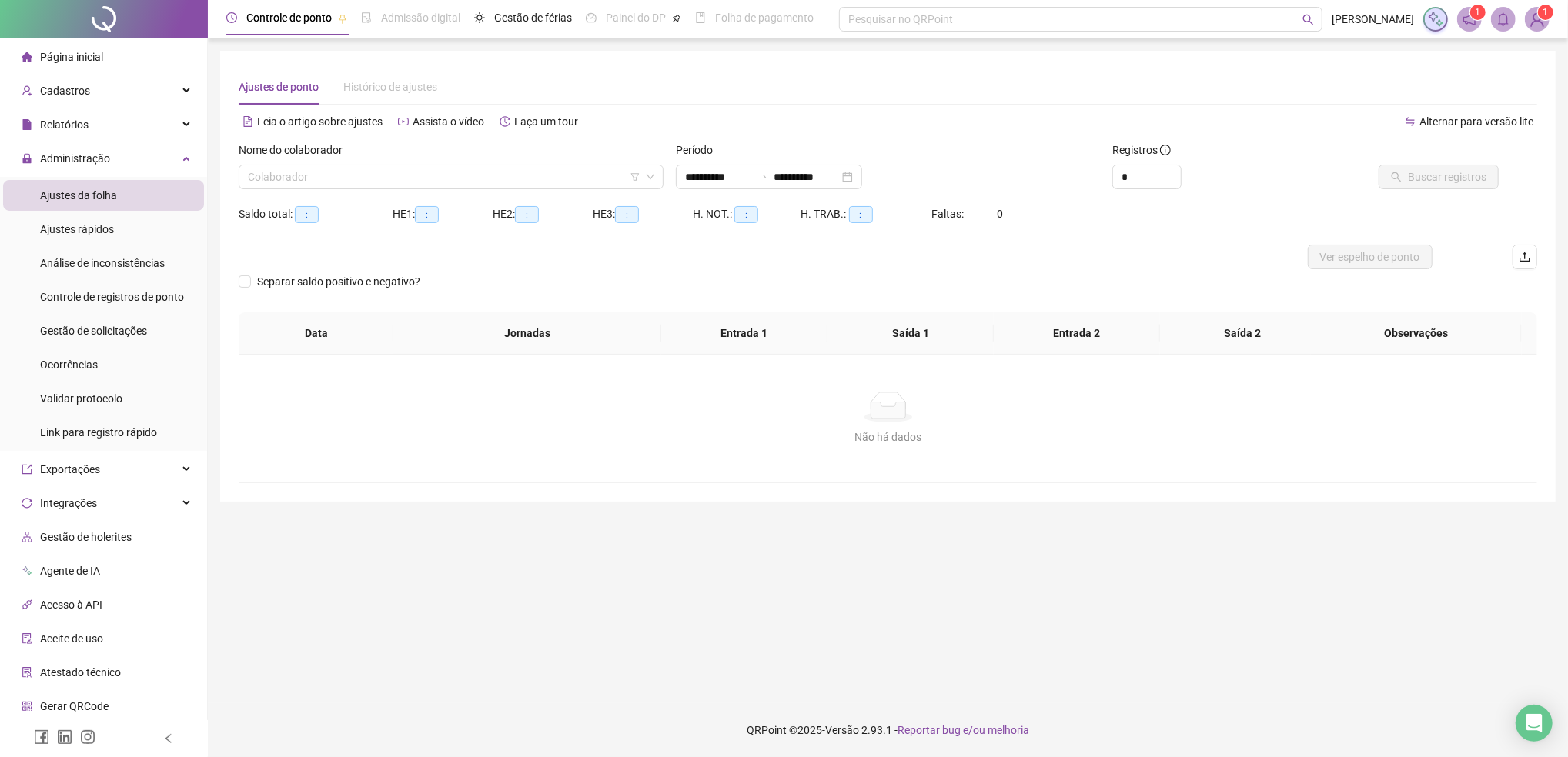
type input "**********"
click at [944, 133] on div "Alternar para versão lite" at bounding box center [1212, 128] width 649 height 25
click at [83, 191] on span "Ajustes da folha" at bounding box center [78, 196] width 77 height 12
click at [71, 162] on span "Administração" at bounding box center [75, 158] width 70 height 12
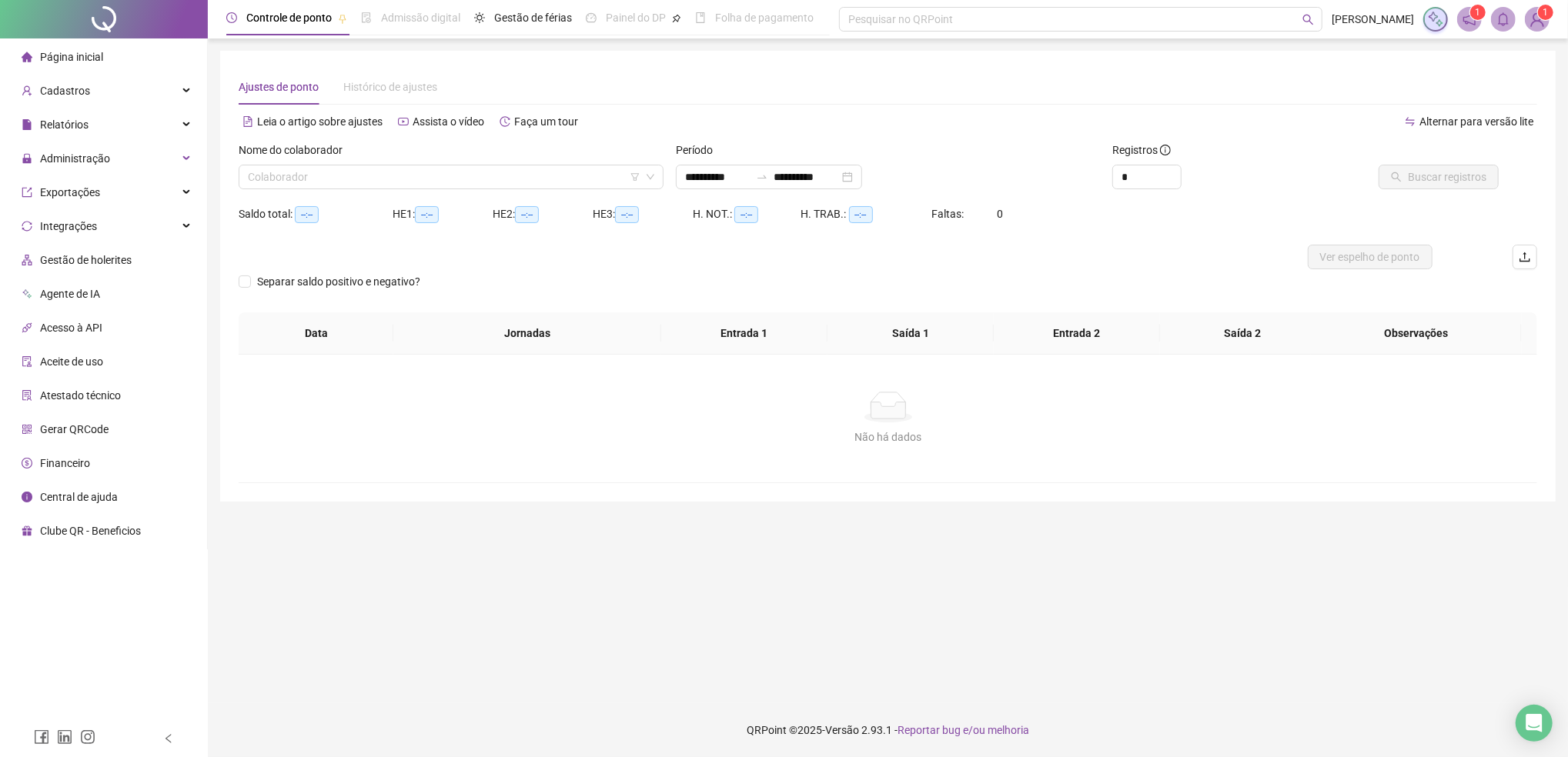
click at [636, 439] on div "Não há dados" at bounding box center [887, 437] width 1262 height 17
click at [752, 589] on main "**********" at bounding box center [887, 371] width 1335 height 640
click at [82, 162] on span "Administração" at bounding box center [75, 158] width 70 height 12
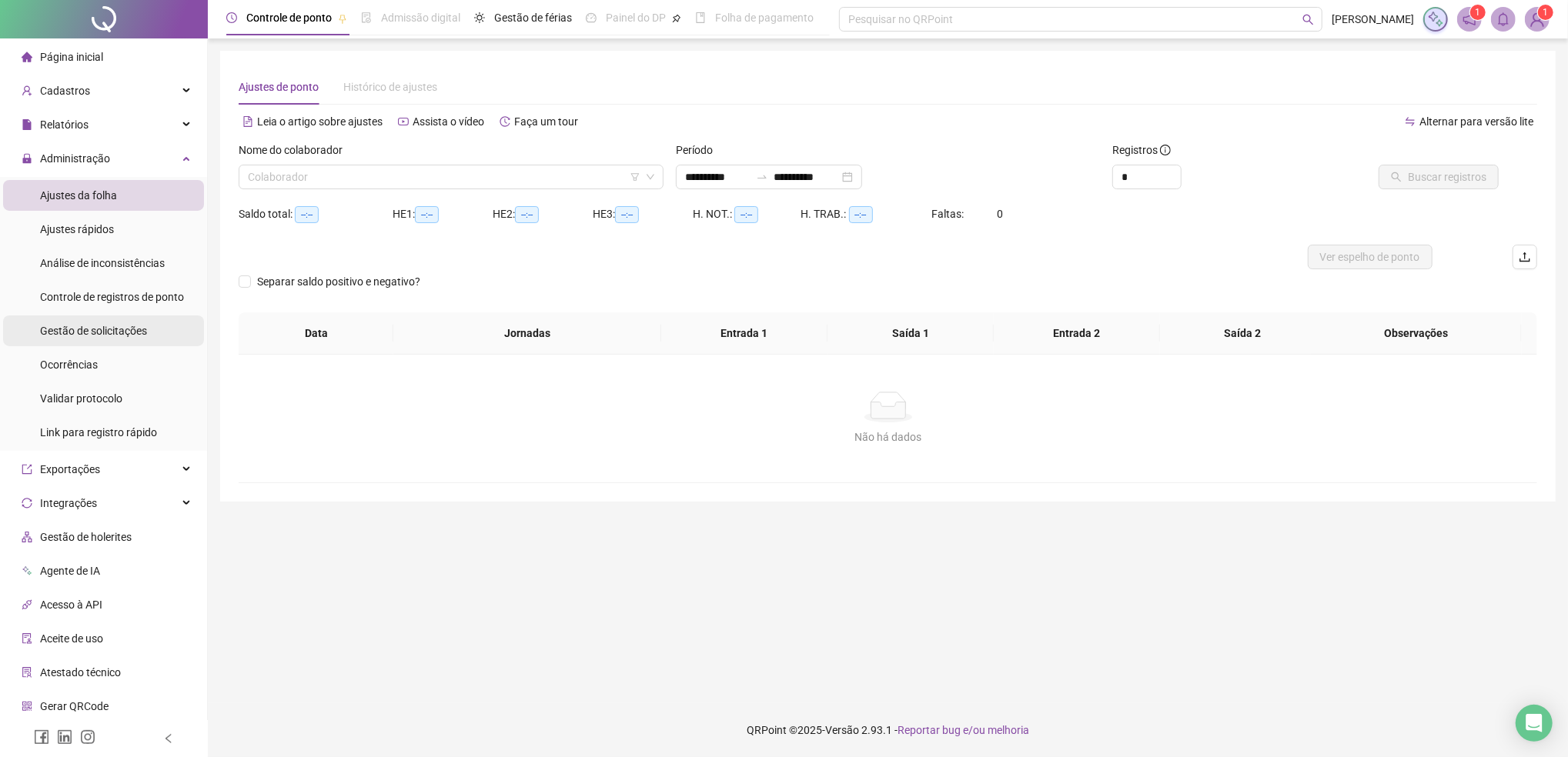
click at [94, 329] on span "Gestão de solicitações" at bounding box center [94, 331] width 107 height 12
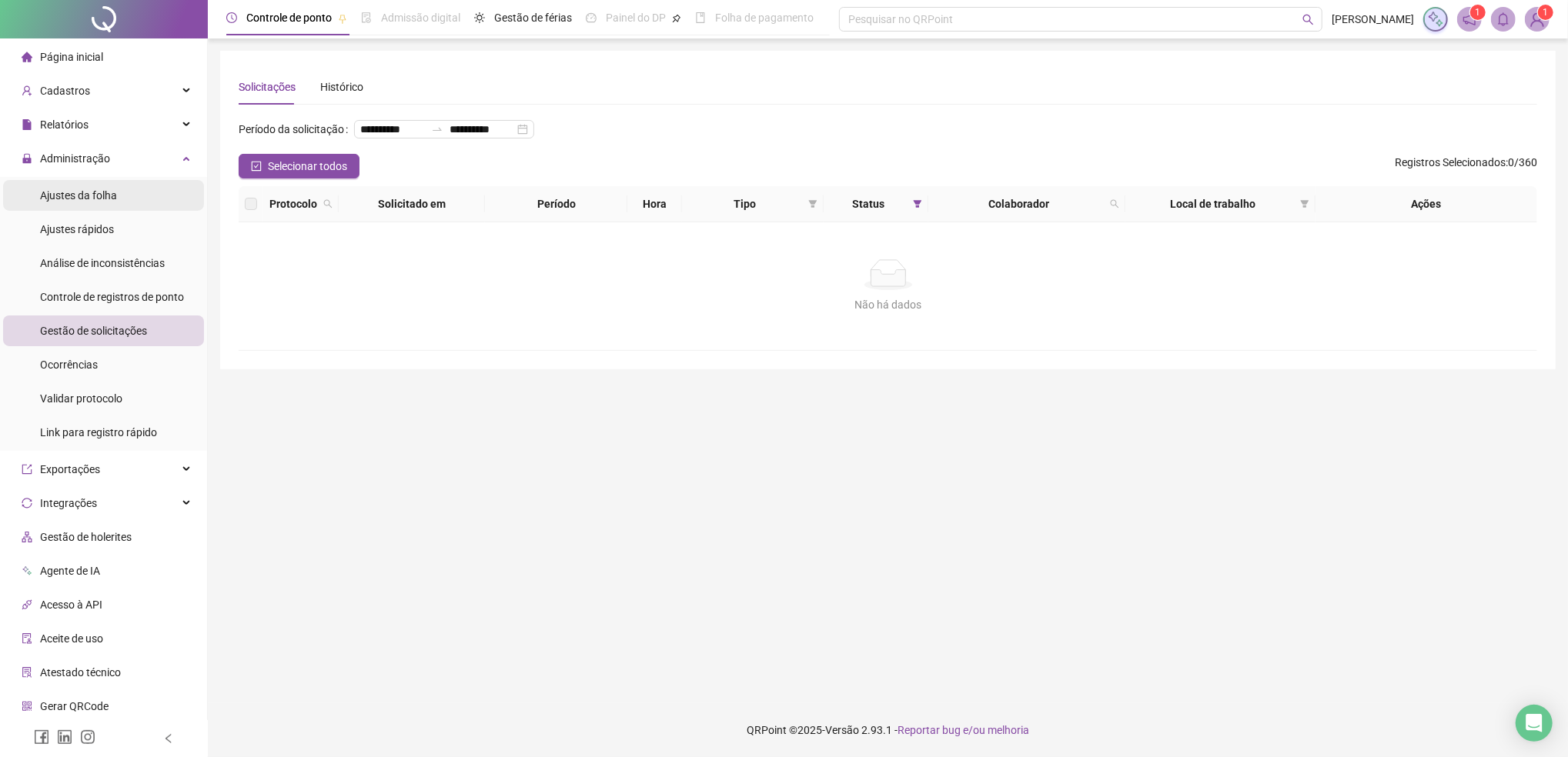
click at [69, 190] on span "Ajustes da folha" at bounding box center [78, 196] width 77 height 12
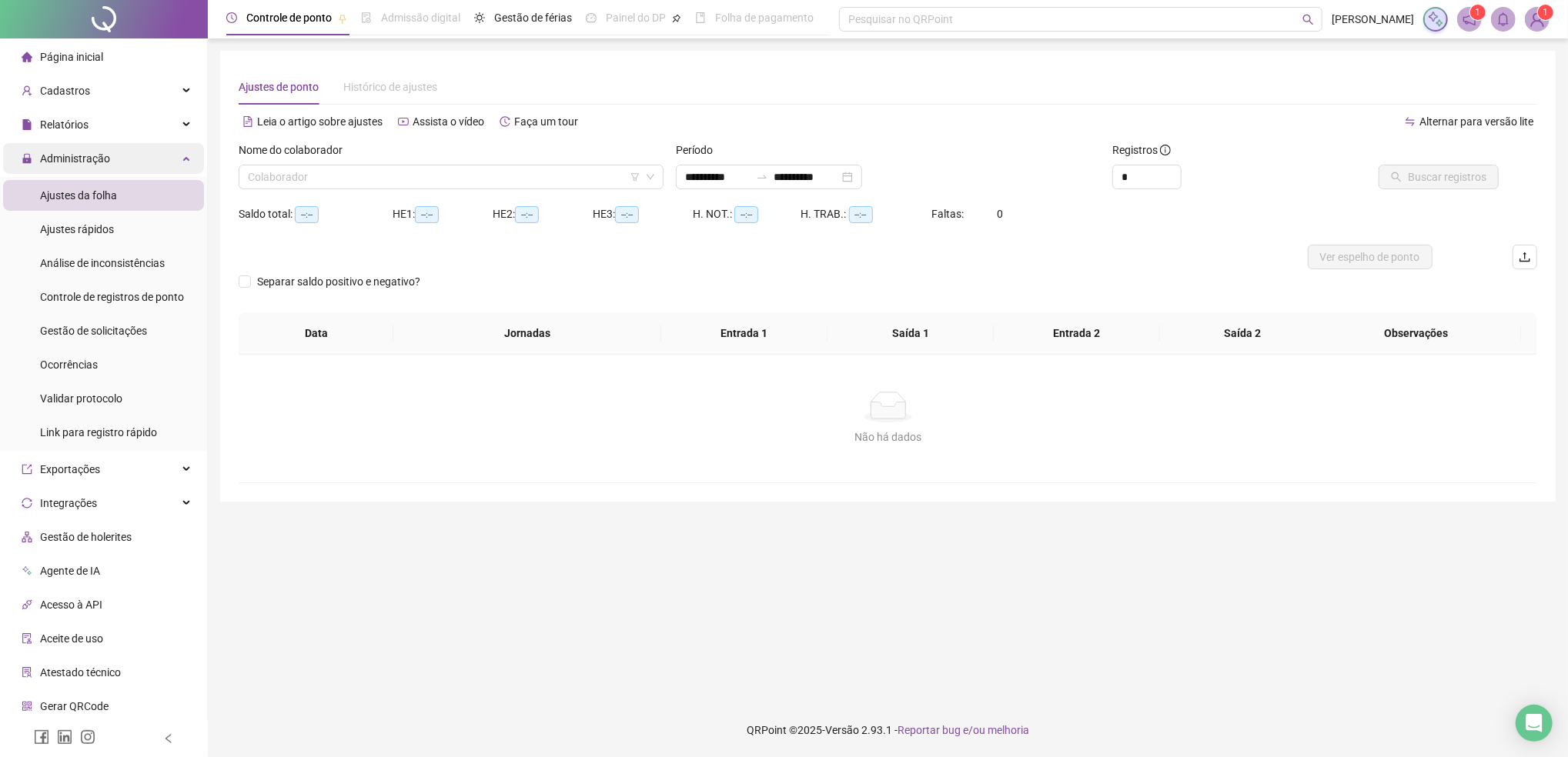
click at [68, 149] on span "Administração" at bounding box center [66, 158] width 88 height 31
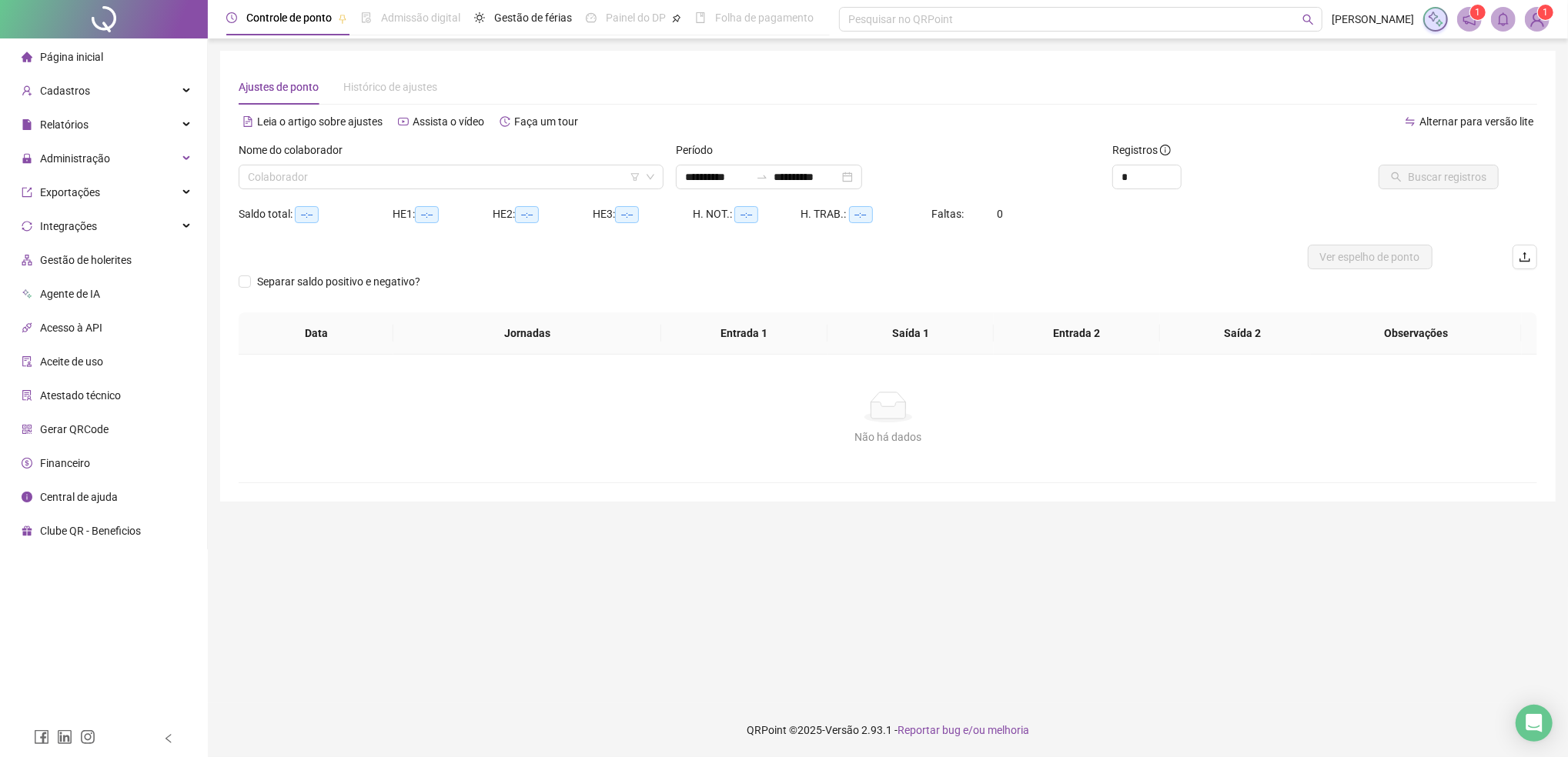
type input "**********"
click at [57, 163] on span "Administração" at bounding box center [75, 158] width 70 height 12
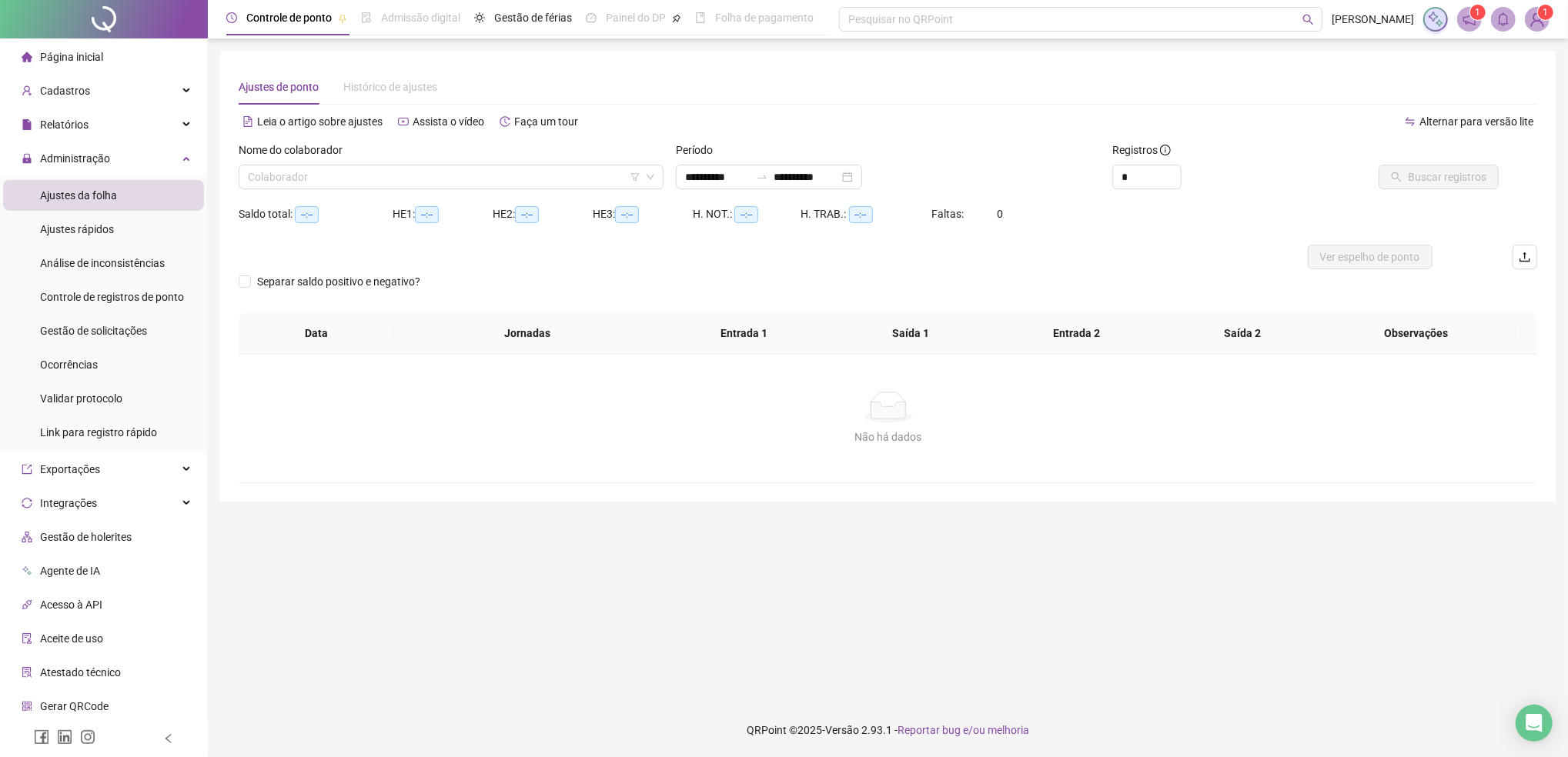
click at [89, 200] on span "Ajustes da folha" at bounding box center [78, 196] width 77 height 12
click at [93, 161] on span "Administração" at bounding box center [75, 158] width 70 height 12
